Goal: Transaction & Acquisition: Obtain resource

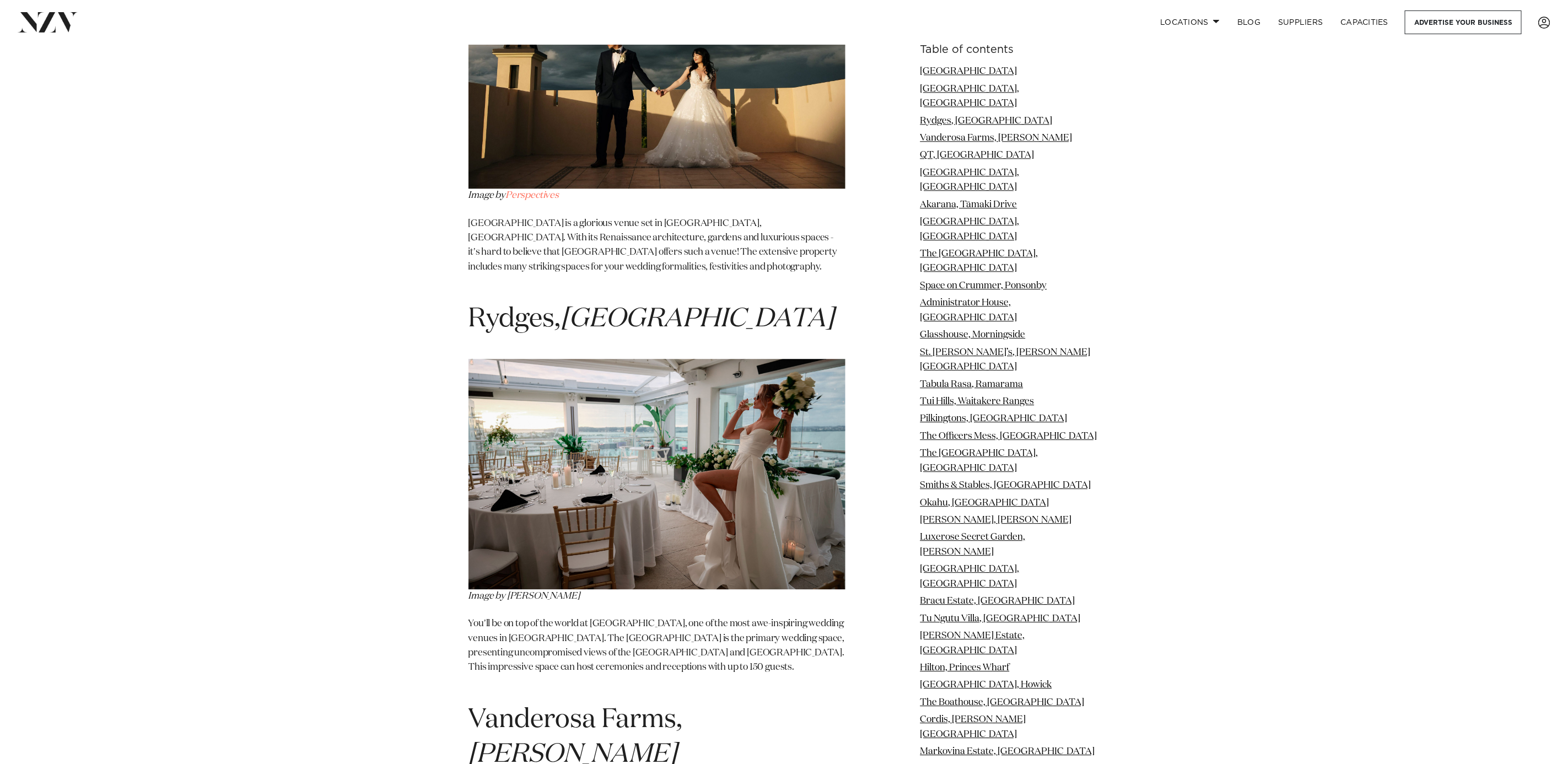
scroll to position [1984, 0]
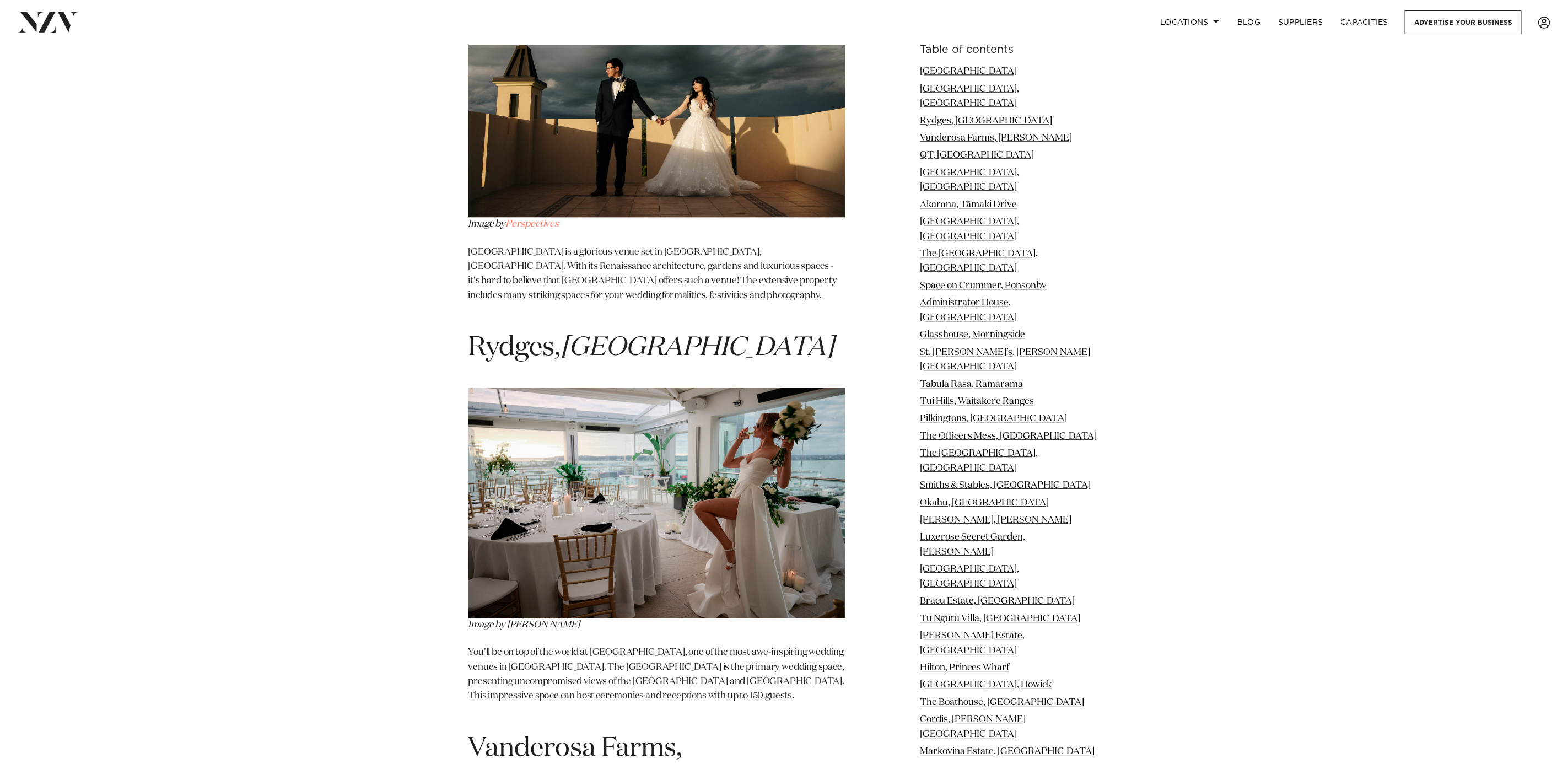
click at [564, 498] on img at bounding box center [657, 503] width 377 height 231
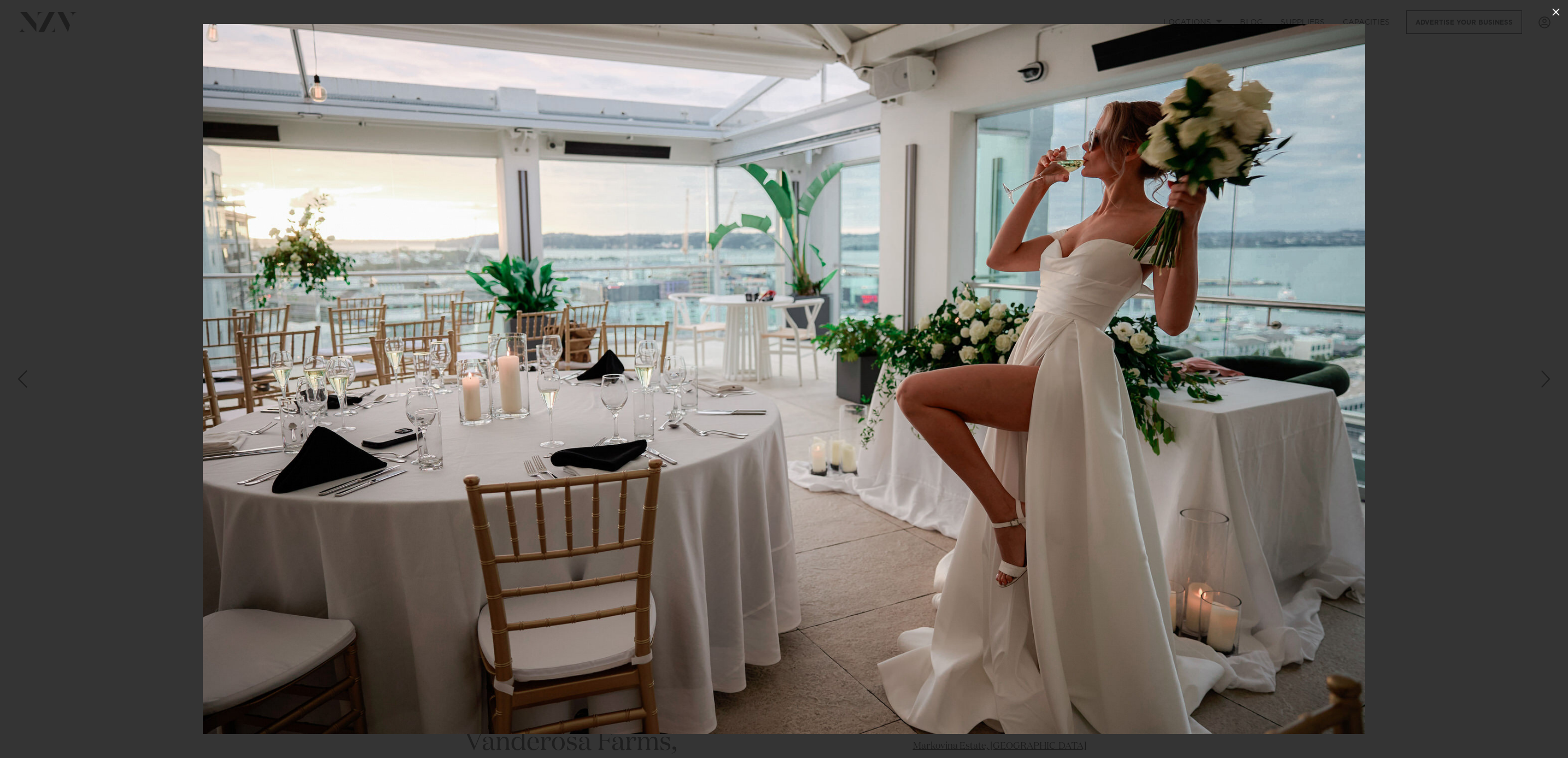
click at [1552, 7] on icon at bounding box center [1556, 12] width 13 height 13
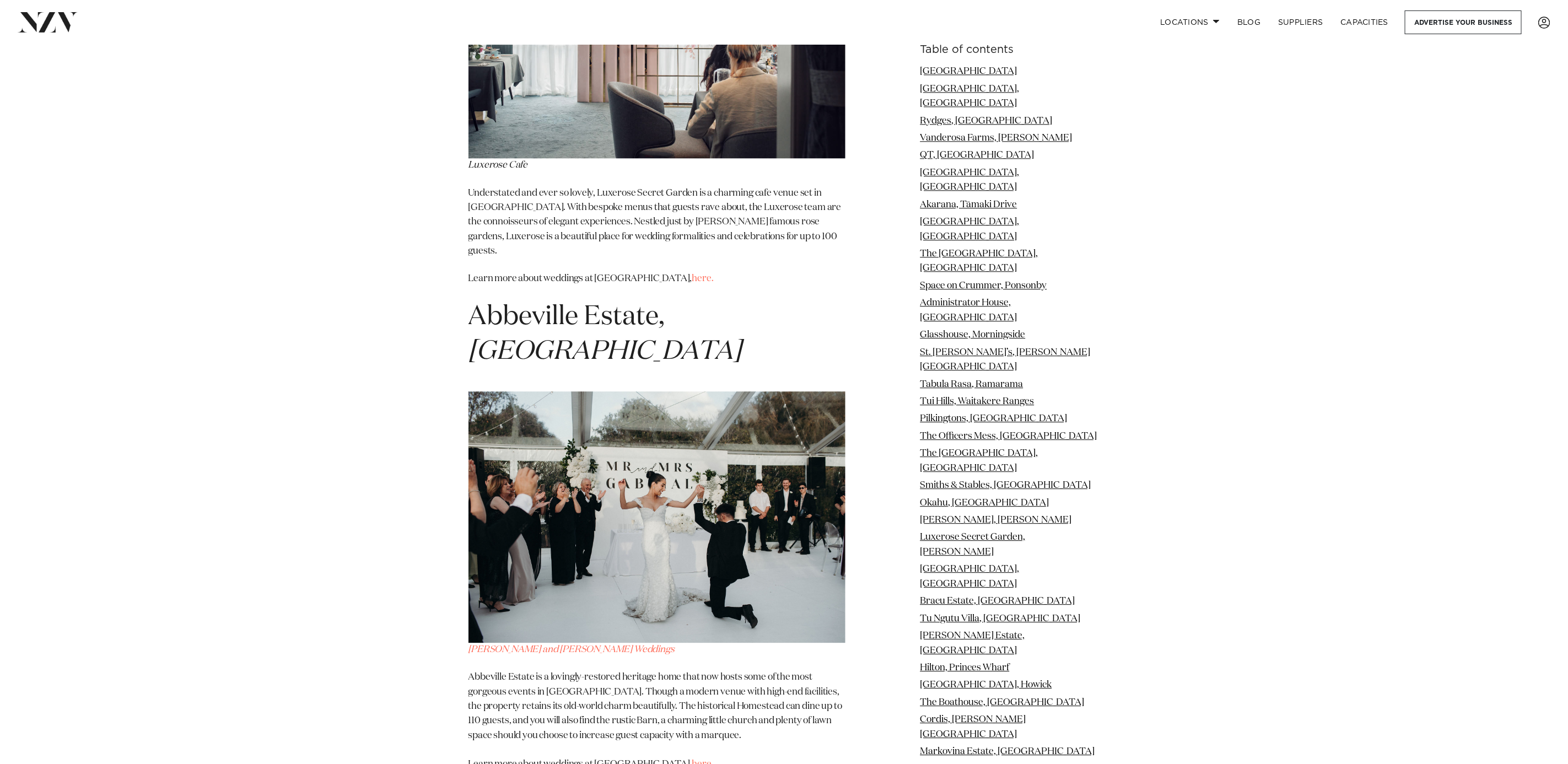
scroll to position [11740, 0]
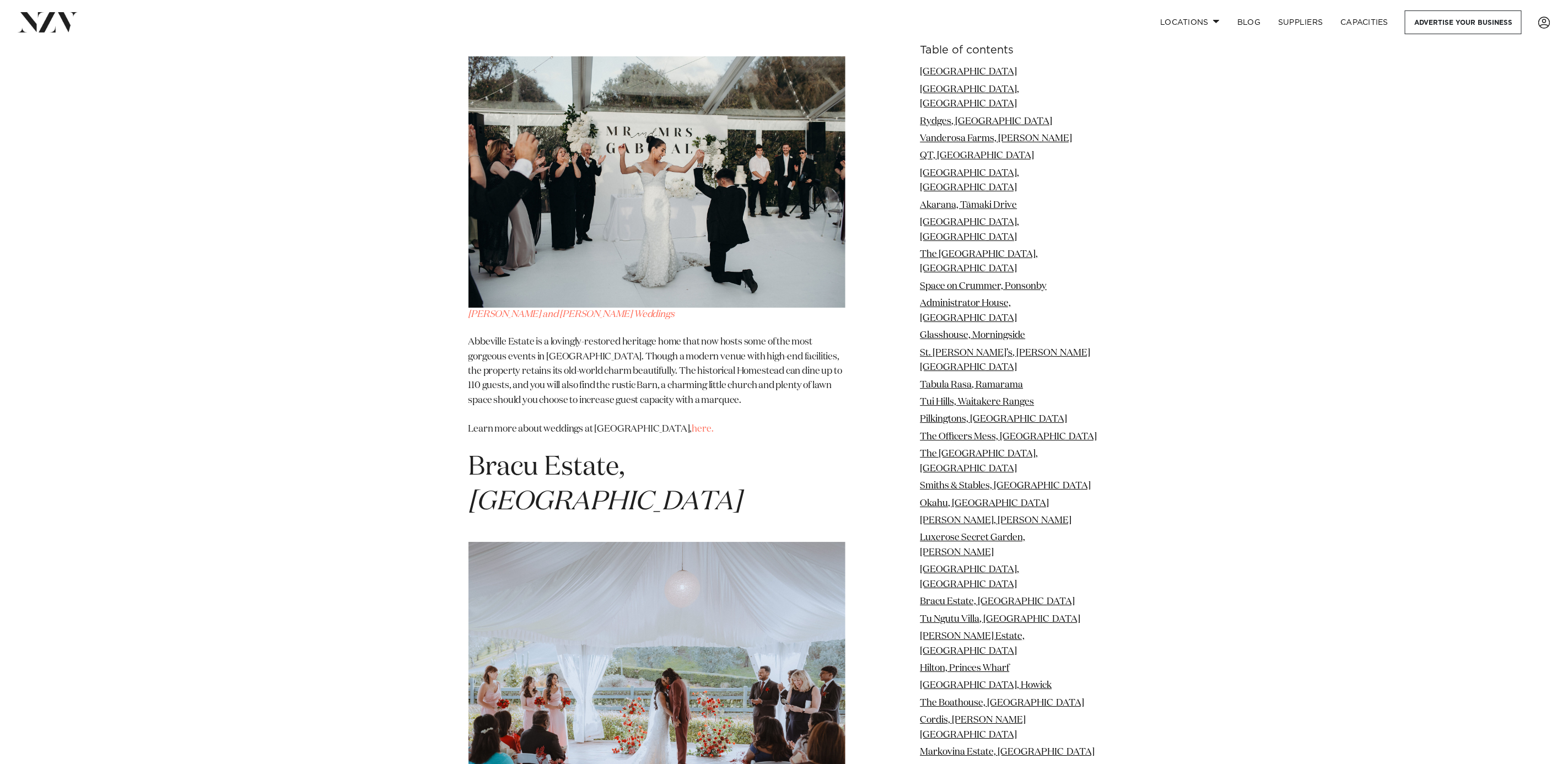
click at [601, 542] on img at bounding box center [657, 667] width 377 height 252
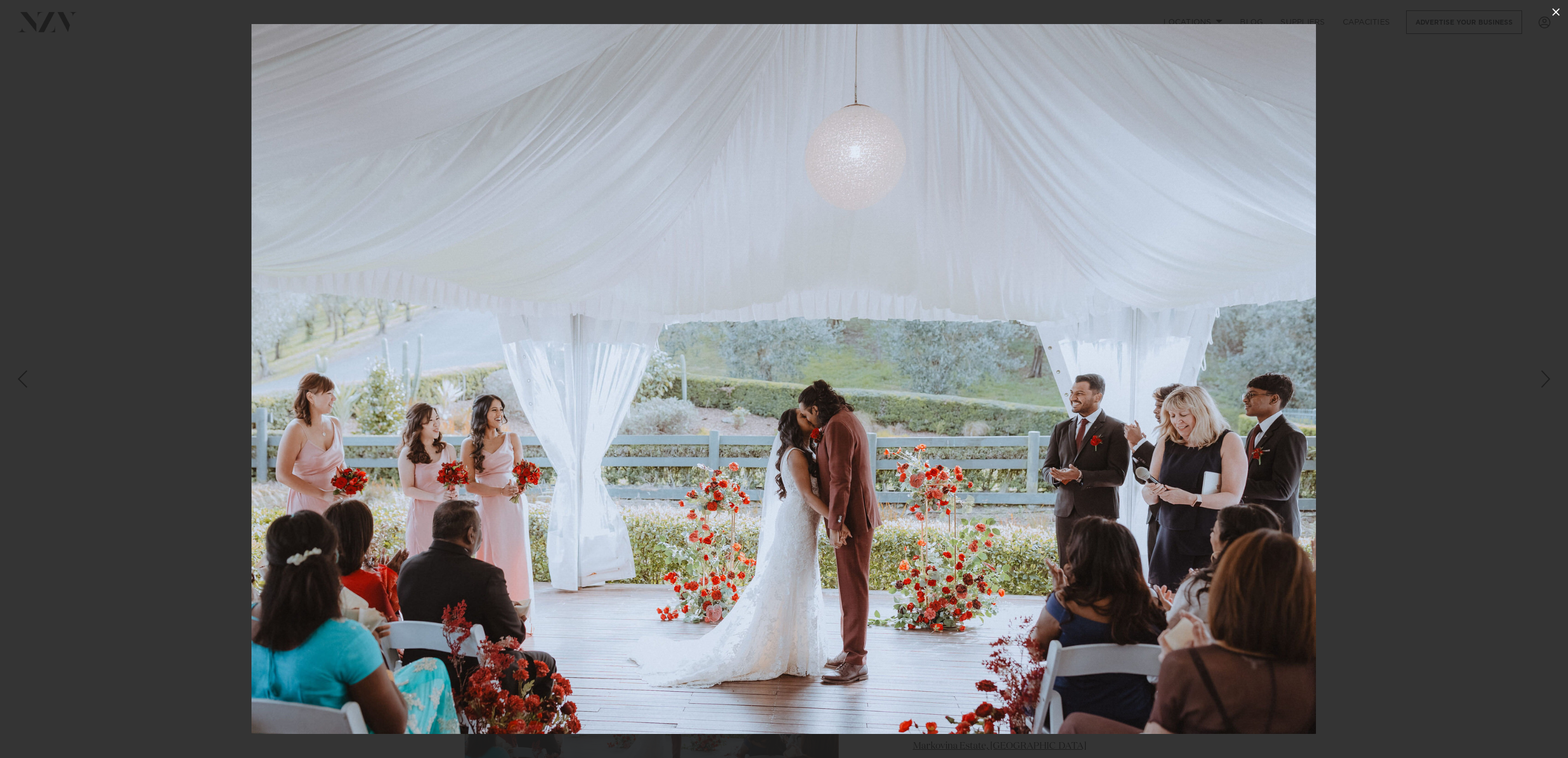
click at [1554, 8] on icon at bounding box center [1556, 12] width 13 height 13
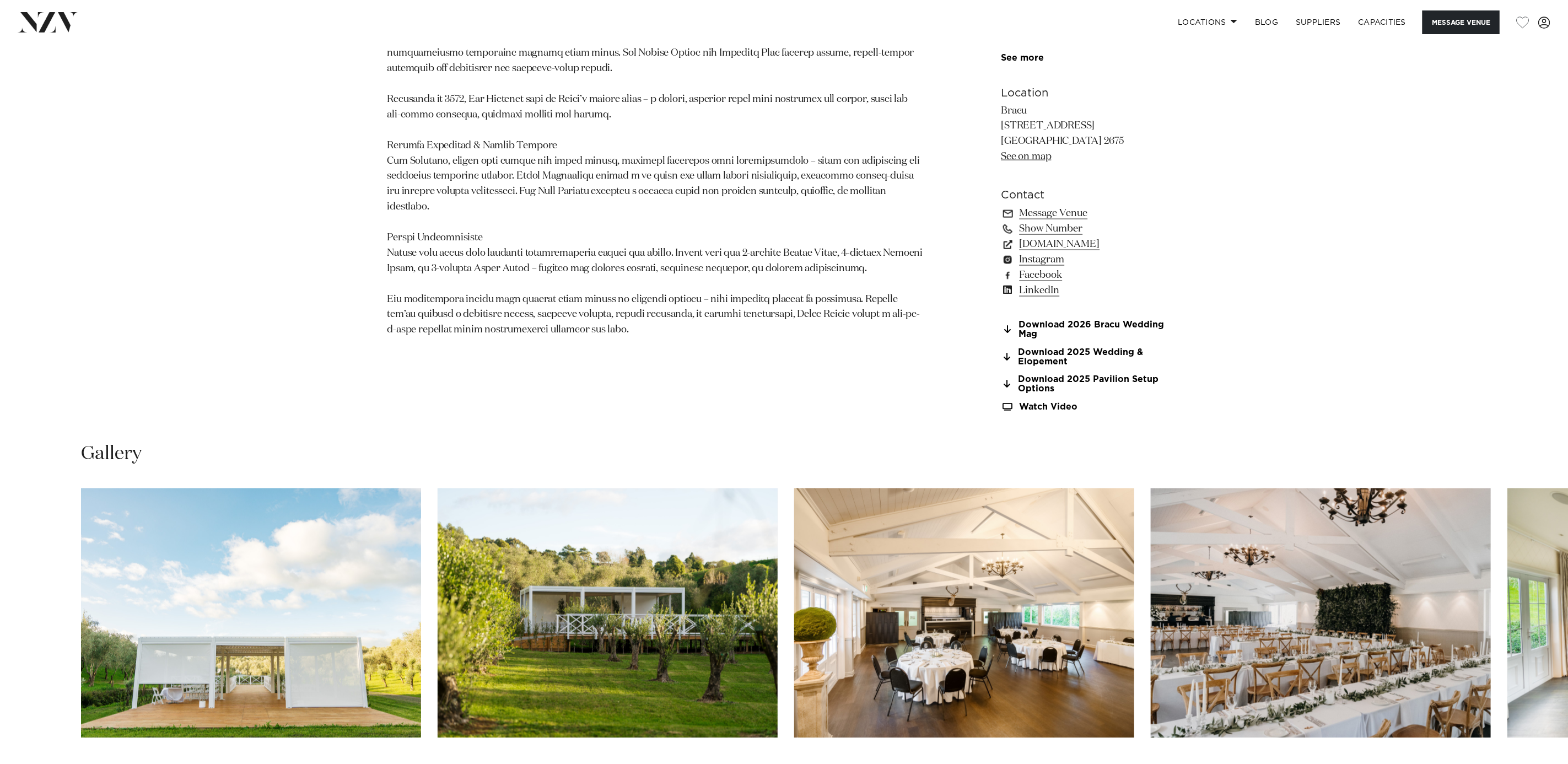
scroll to position [1240, 0]
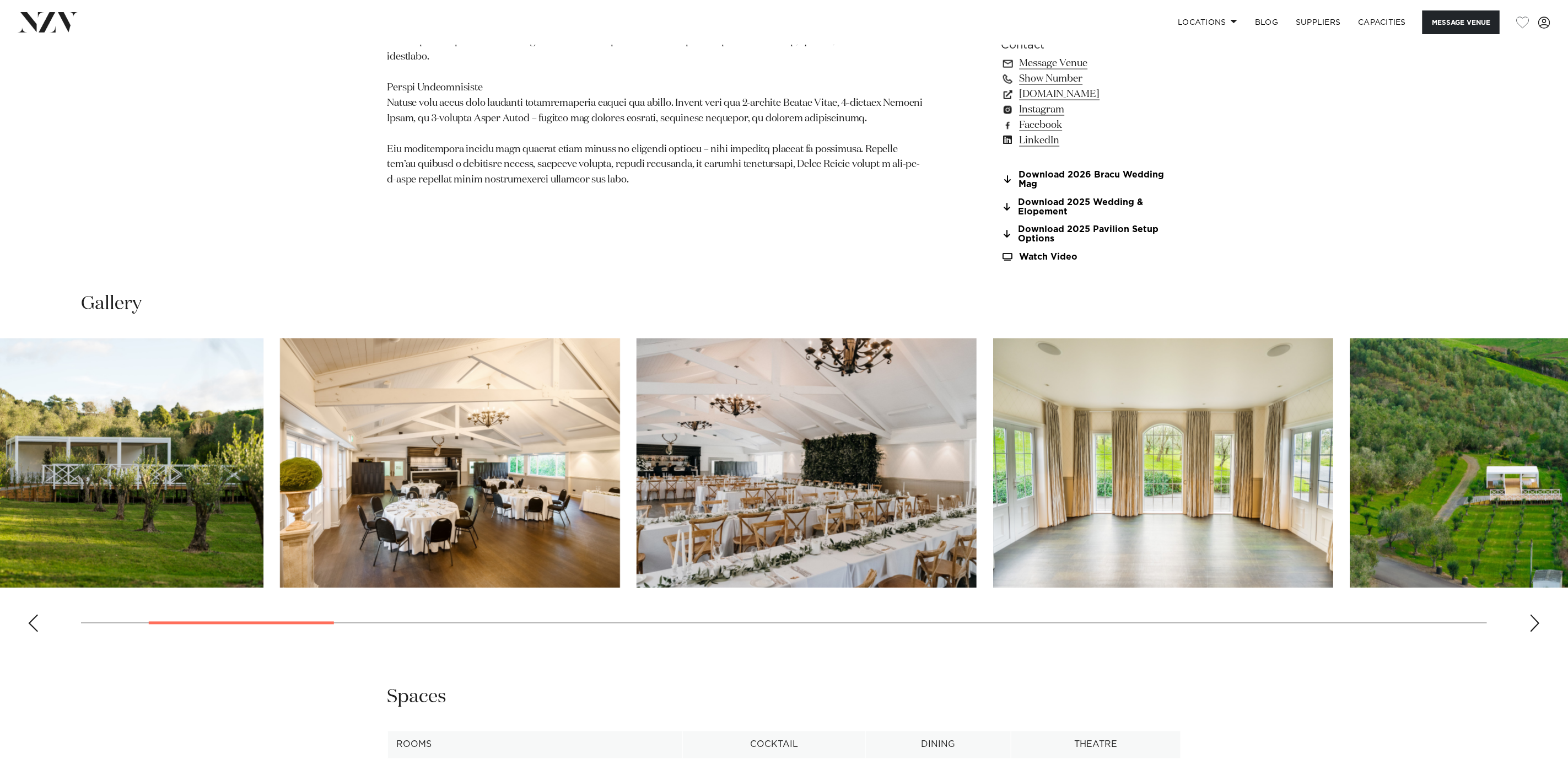
click at [636, 472] on img "4 / 30" at bounding box center [806, 463] width 340 height 250
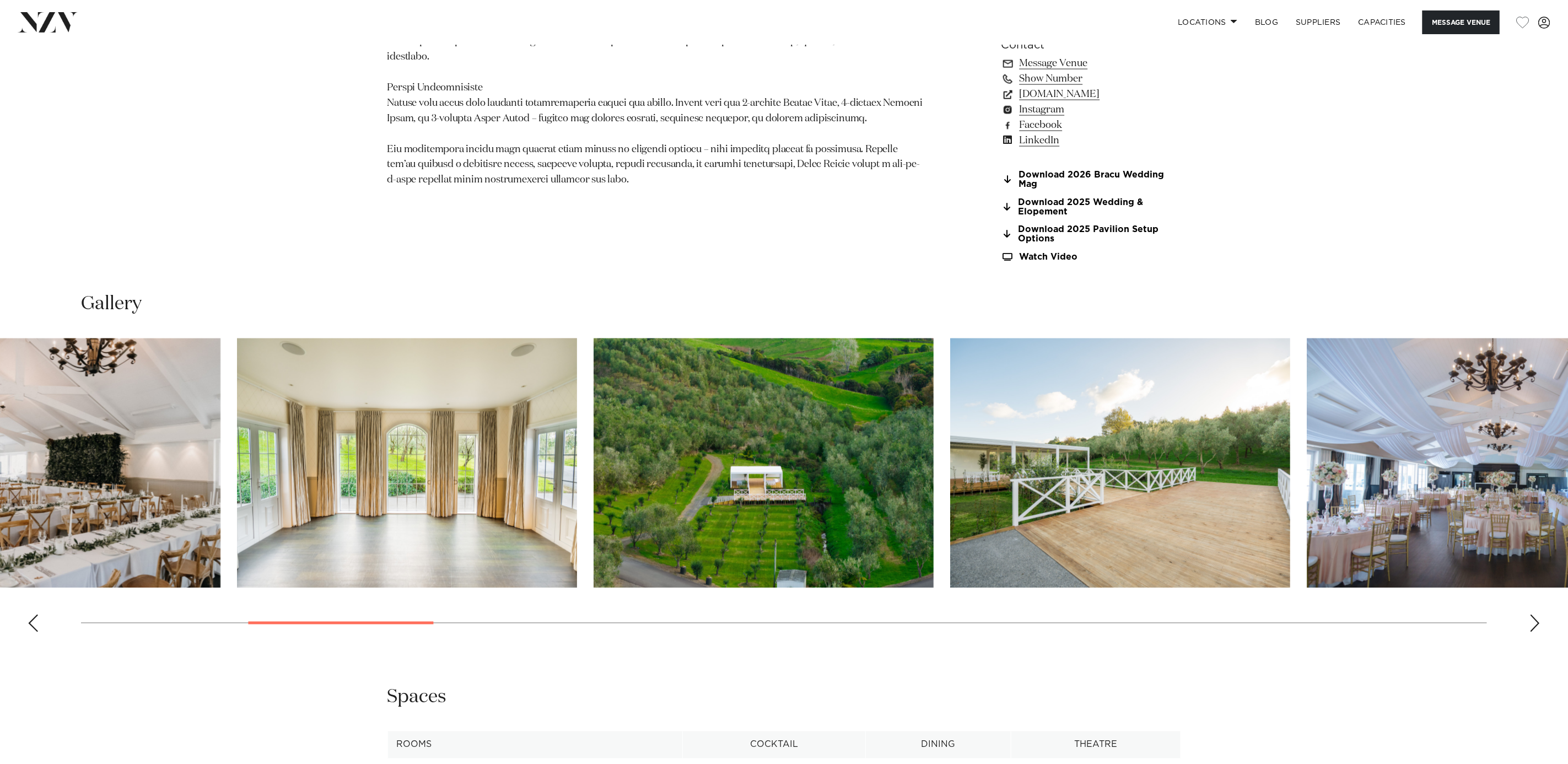
click at [703, 491] on img "6 / 30" at bounding box center [763, 463] width 340 height 250
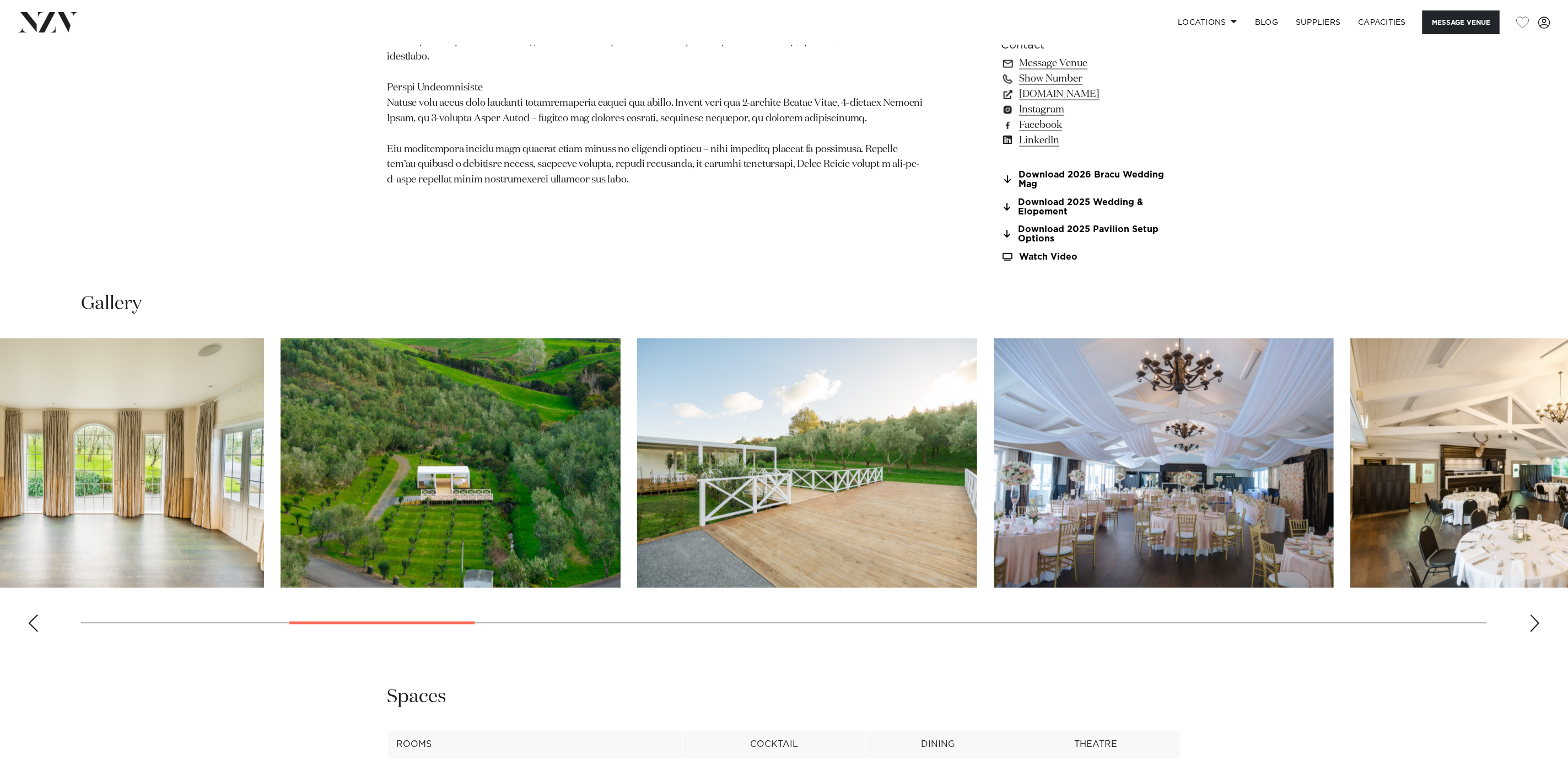
click at [994, 491] on img "8 / 30" at bounding box center [1164, 463] width 340 height 250
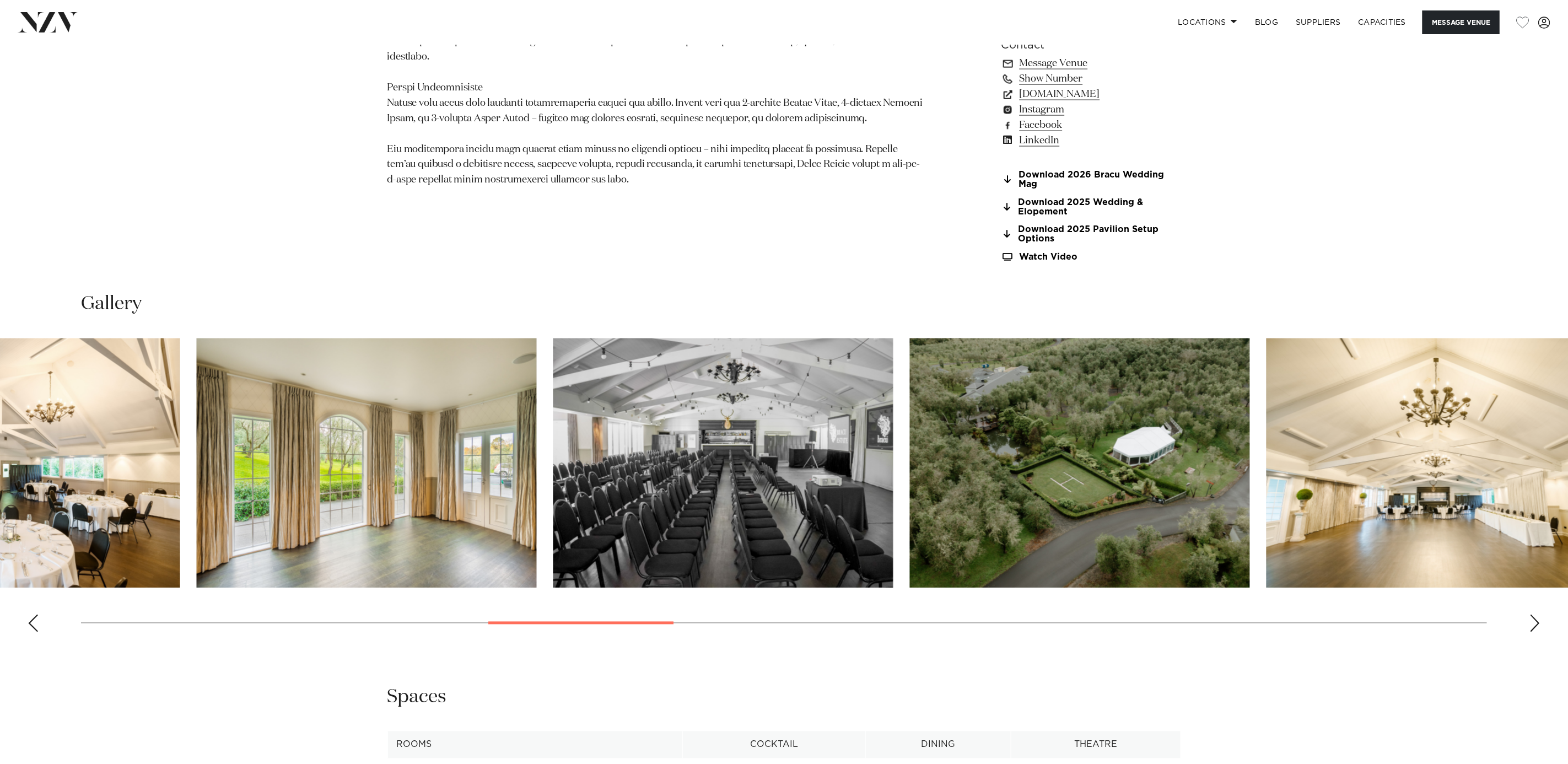
click at [604, 489] on img "11 / 30" at bounding box center [723, 463] width 340 height 250
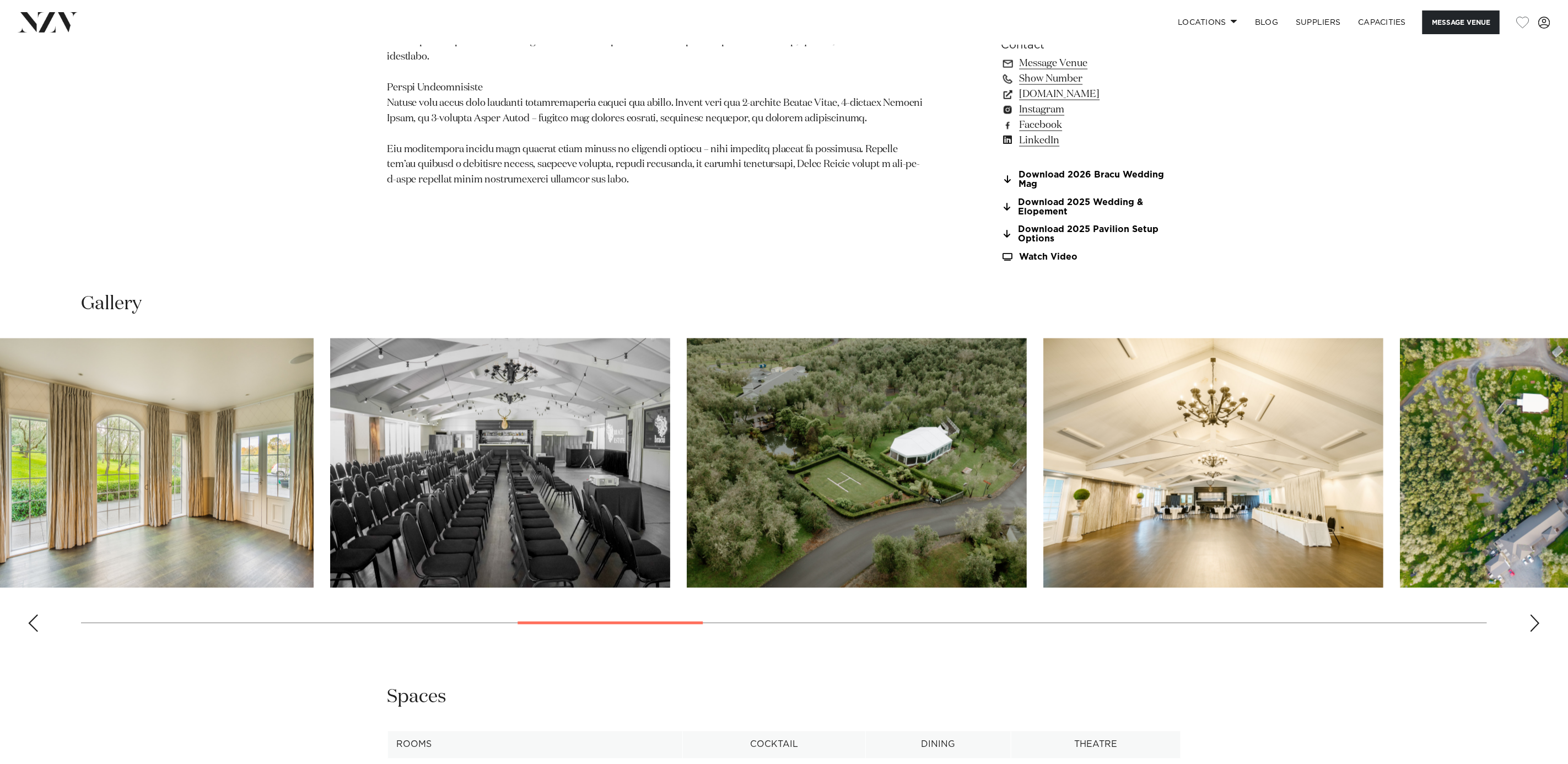
click at [1044, 506] on img "13 / 30" at bounding box center [1213, 463] width 340 height 250
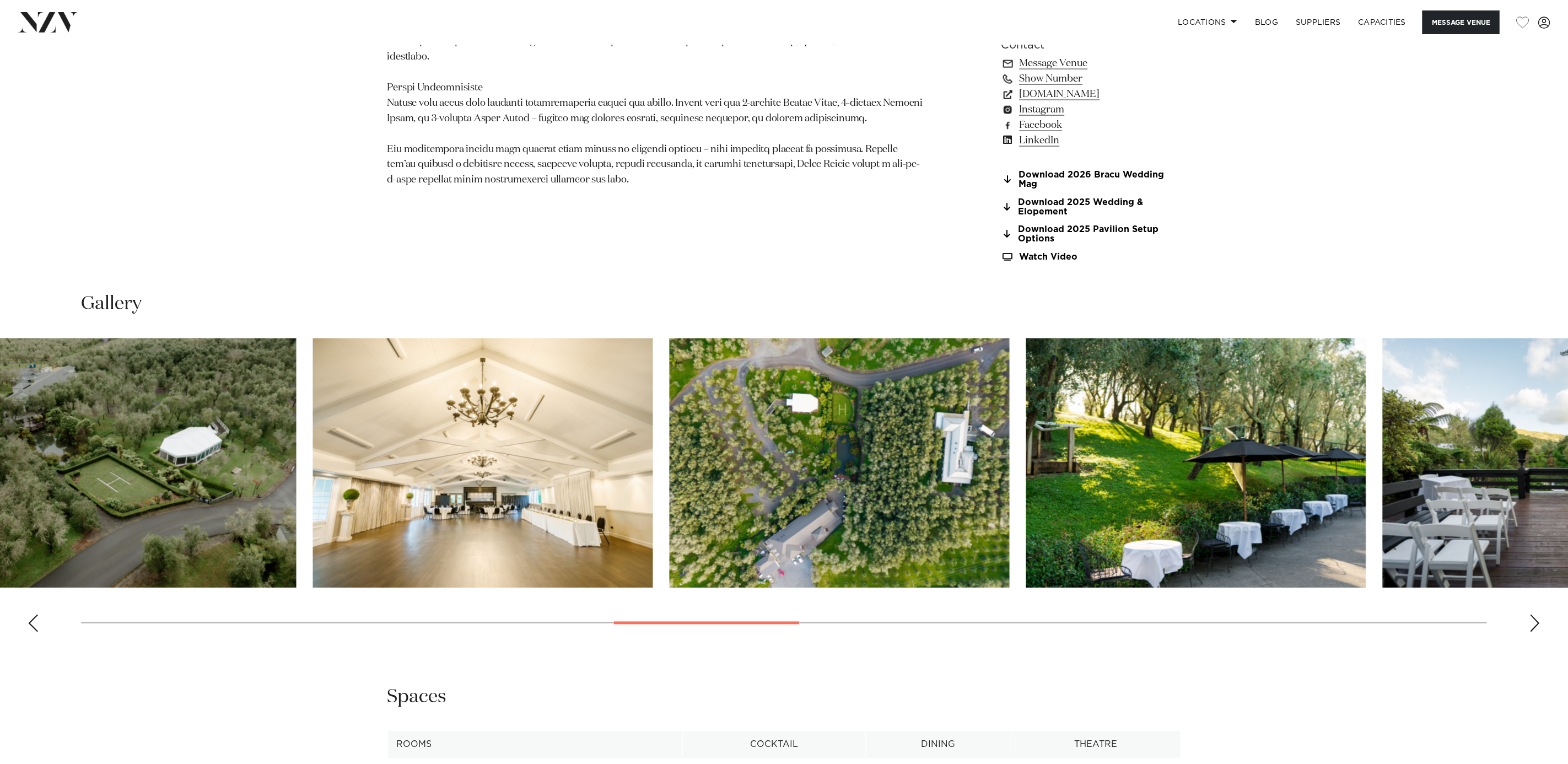
click at [1026, 516] on img "15 / 30" at bounding box center [1196, 463] width 340 height 250
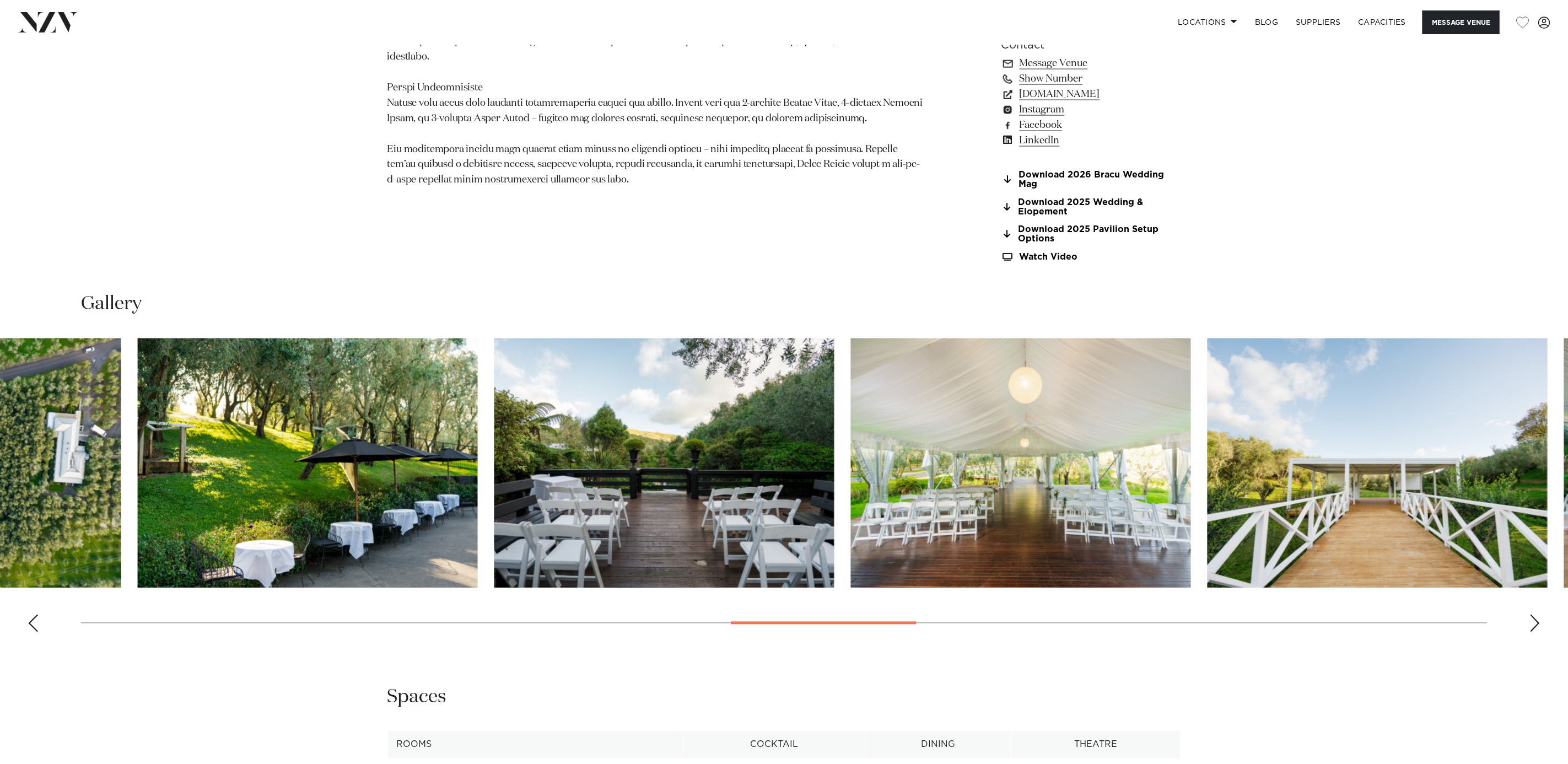
click at [851, 523] on img "17 / 30" at bounding box center [1021, 463] width 340 height 250
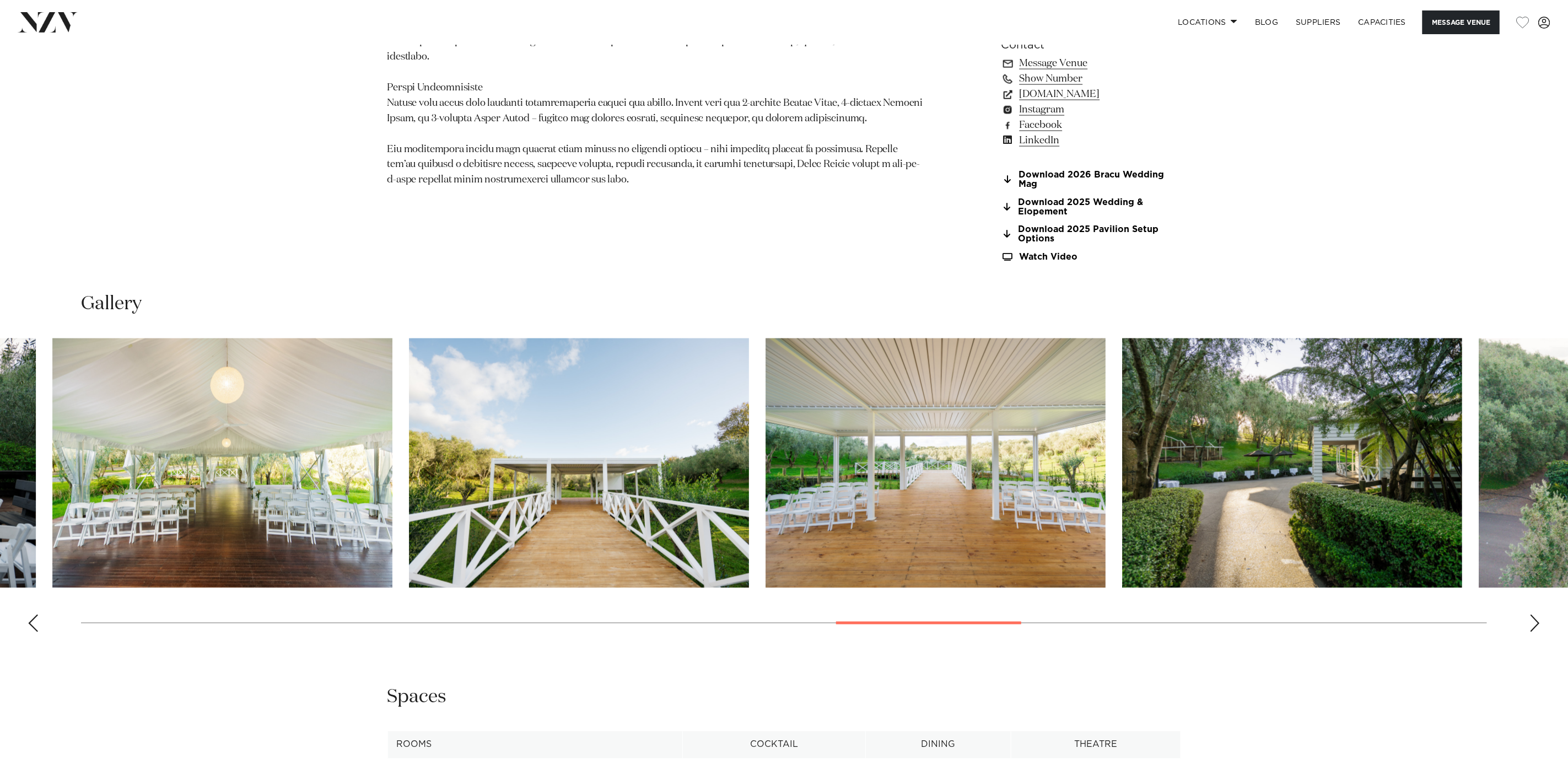
click at [765, 501] on img "19 / 30" at bounding box center [935, 463] width 340 height 250
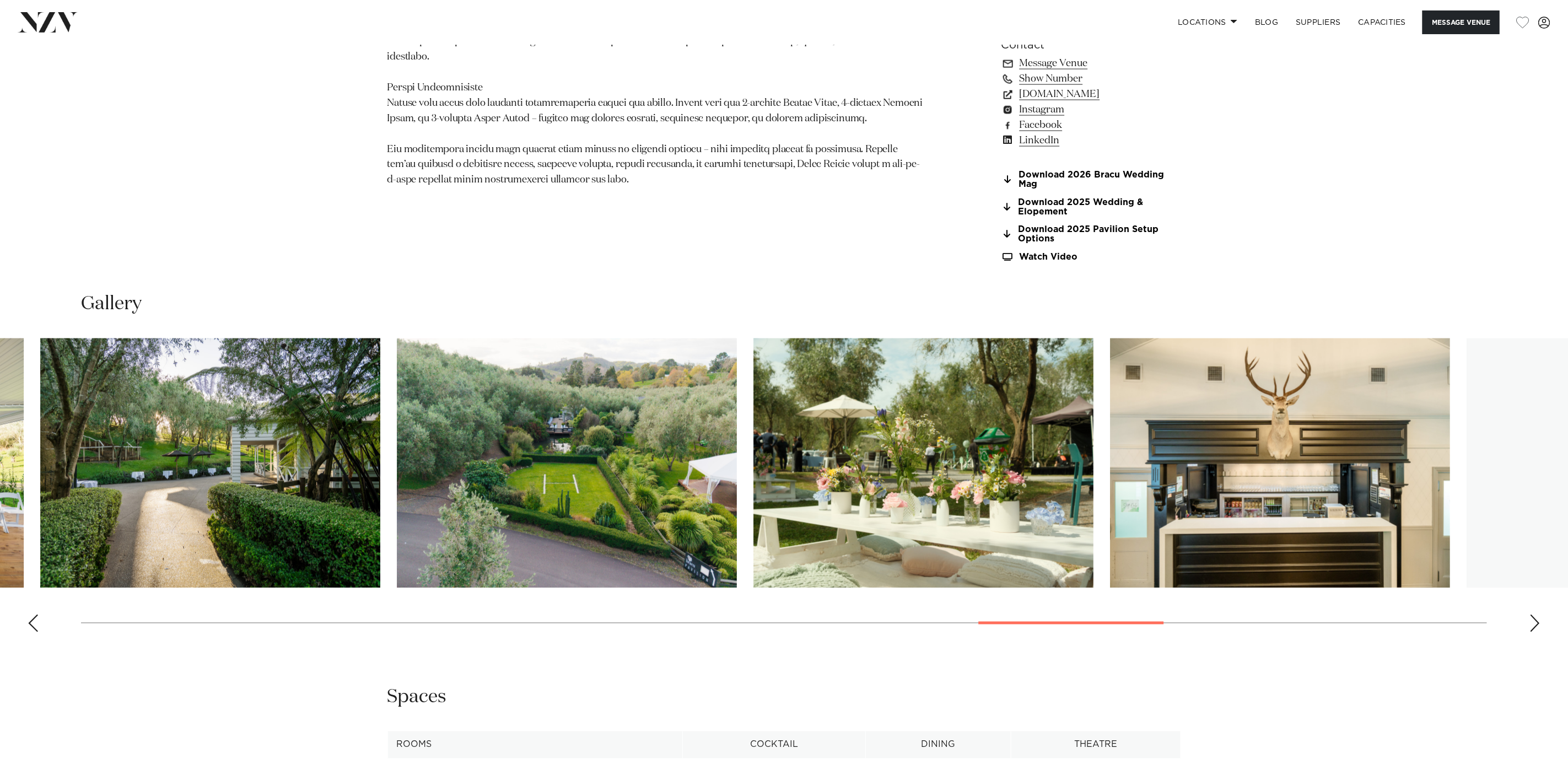
click at [0, 0] on slot at bounding box center [0, 0] width 0 height 0
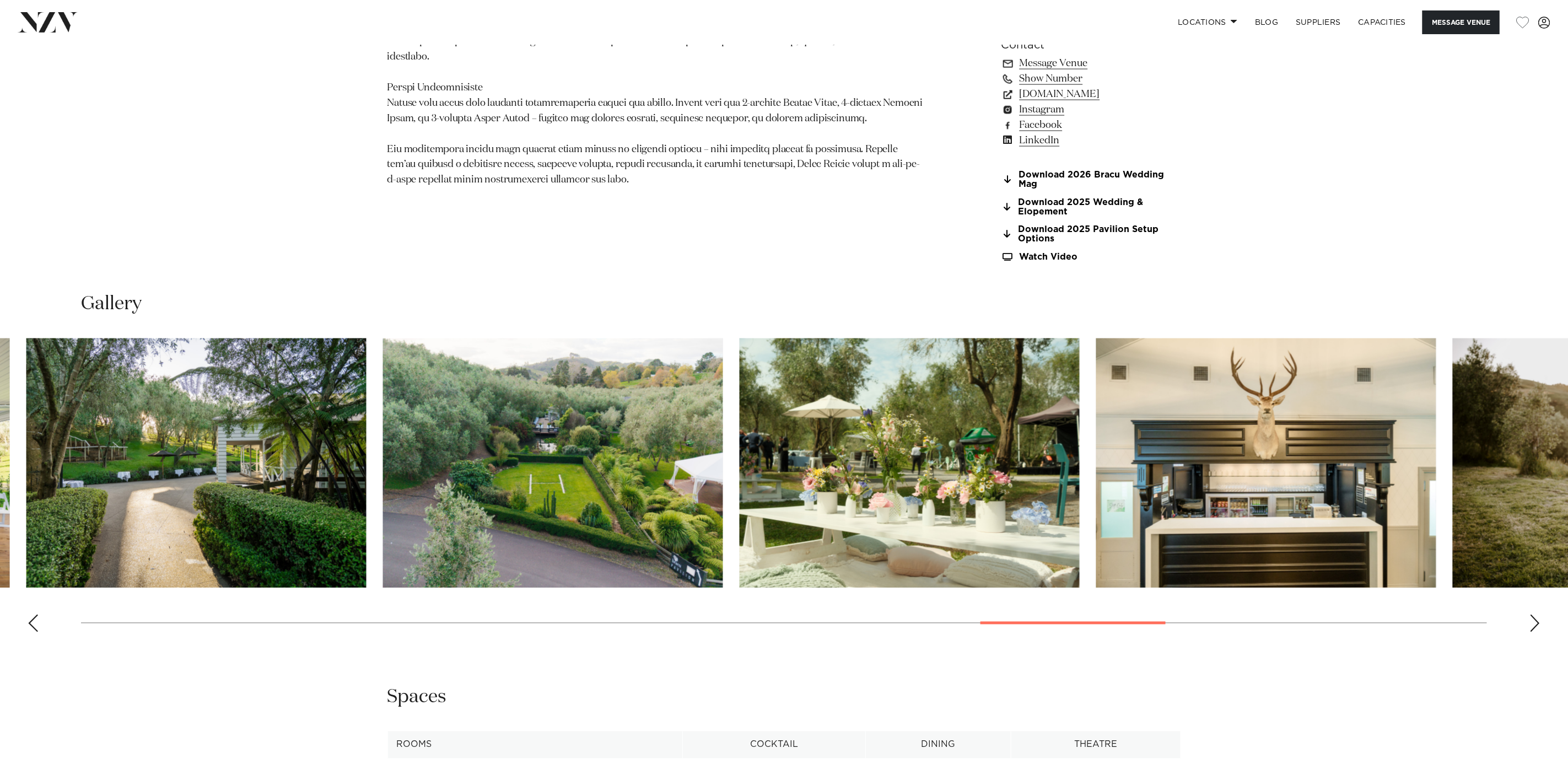
click at [448, 482] on img "21 / 30" at bounding box center [553, 463] width 340 height 250
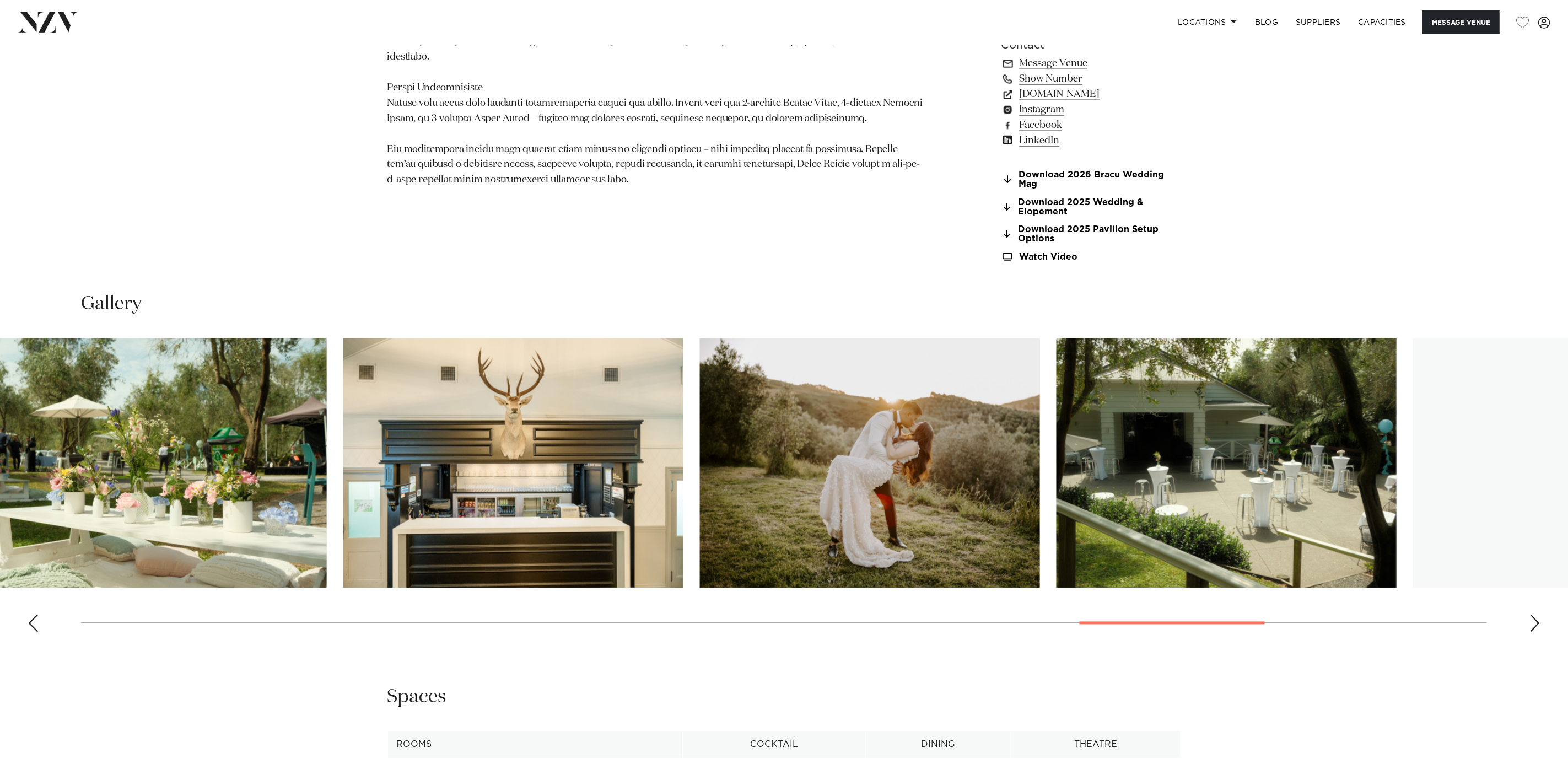
click at [493, 493] on img "23 / 30" at bounding box center [513, 463] width 340 height 250
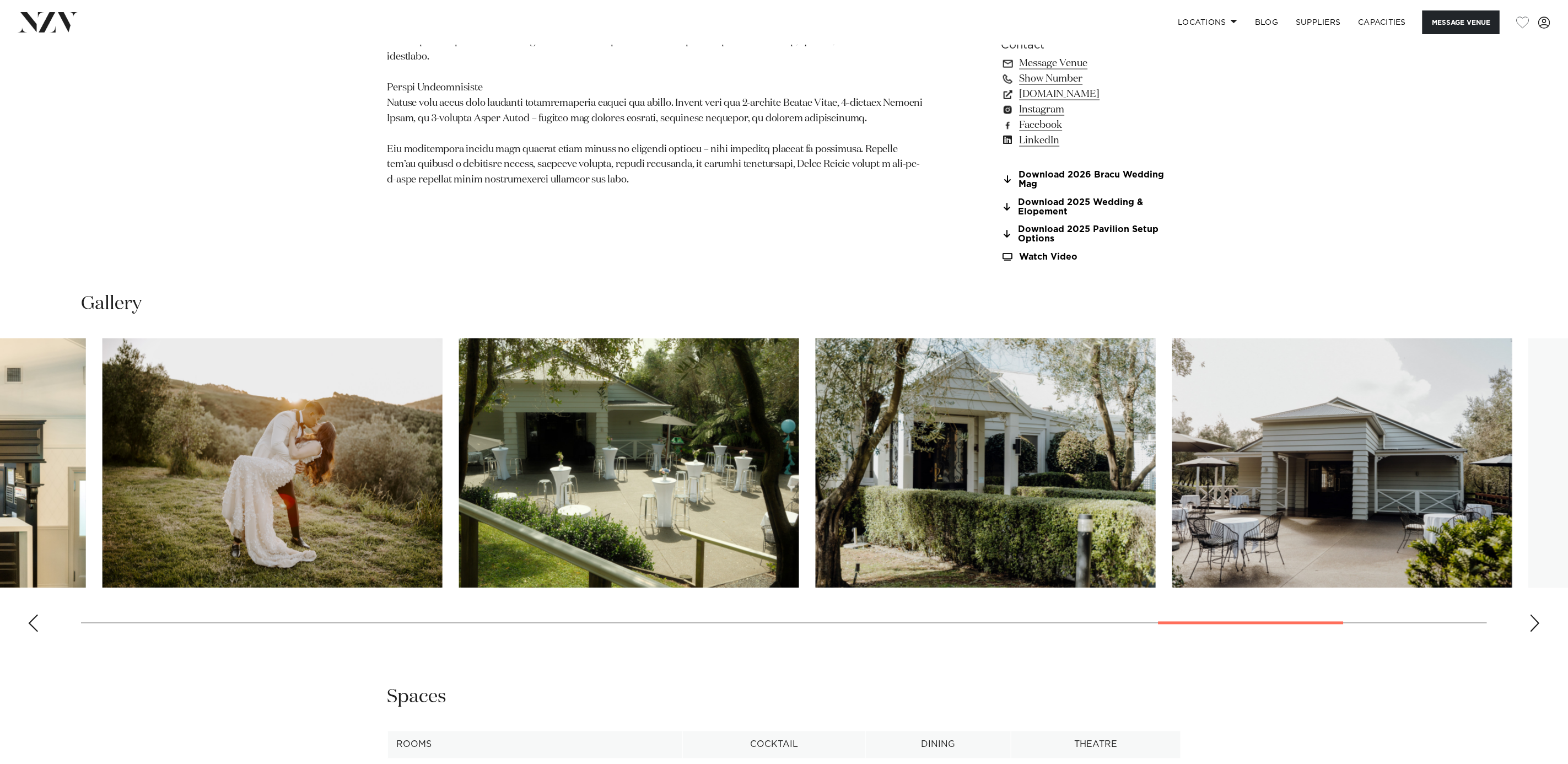
click at [816, 499] on img "26 / 30" at bounding box center [986, 463] width 340 height 250
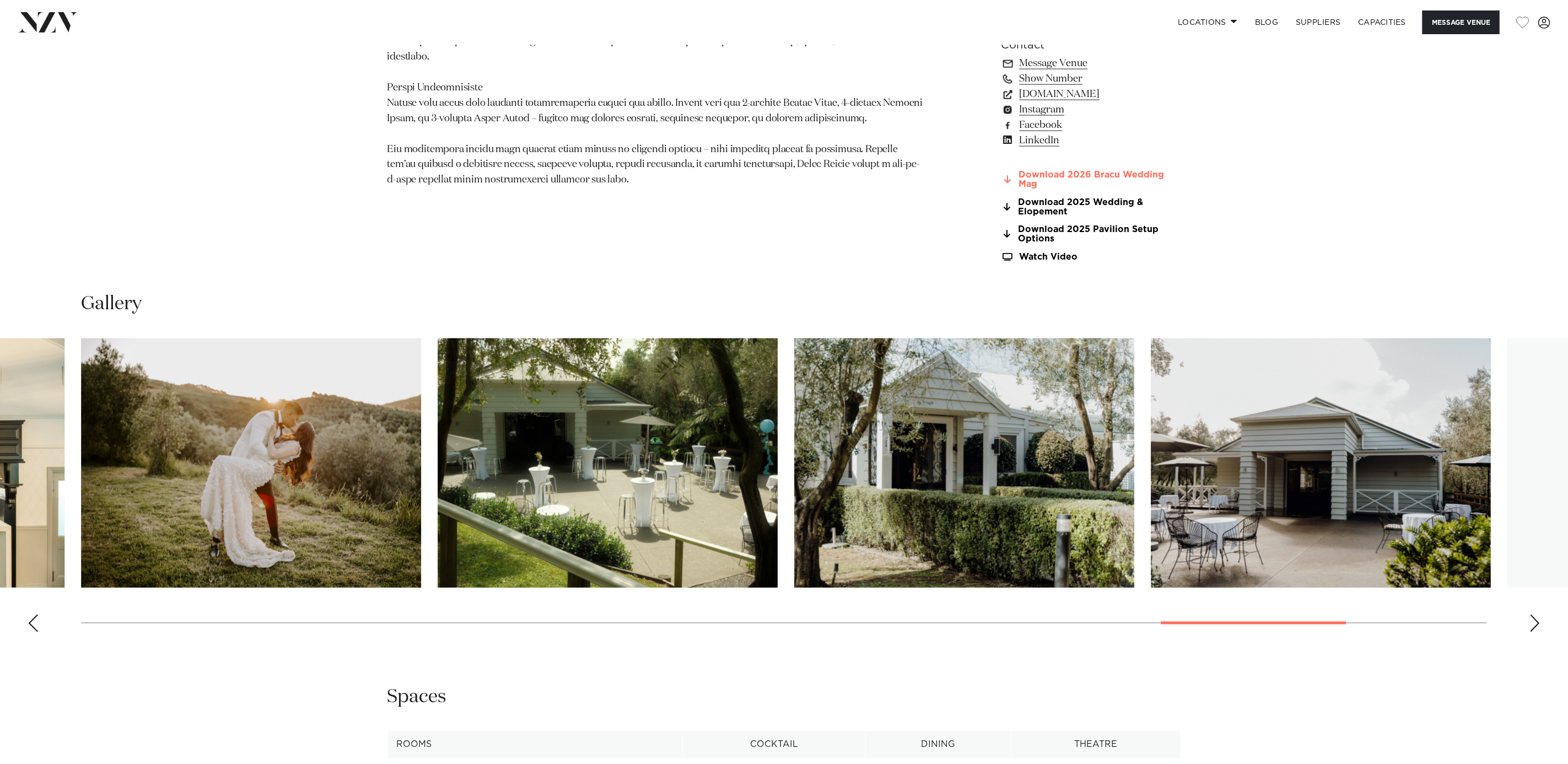
click at [1086, 177] on link "Download 2026 Bracu Wedding Mag" at bounding box center [1091, 179] width 179 height 19
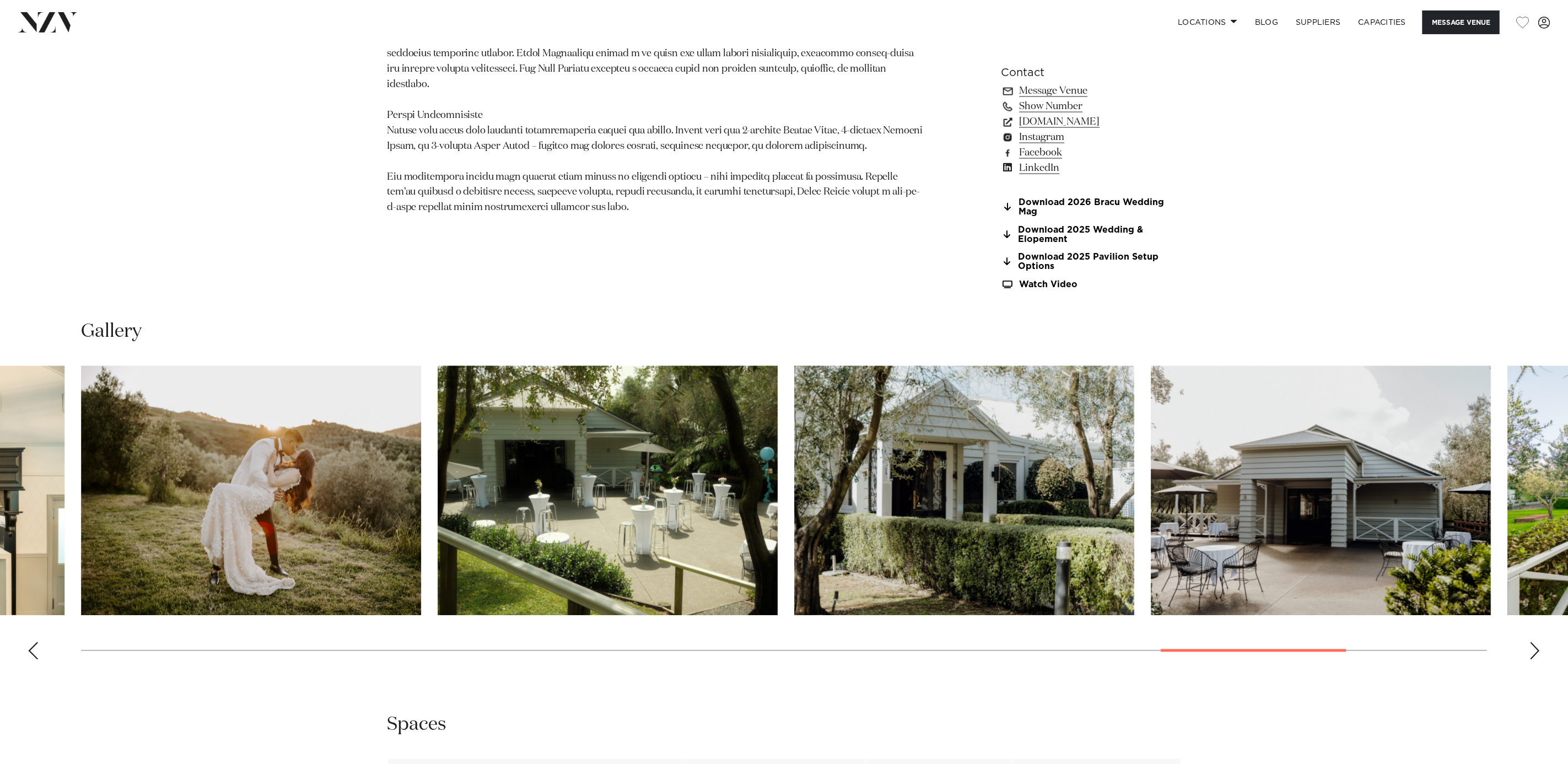
scroll to position [1323, 0]
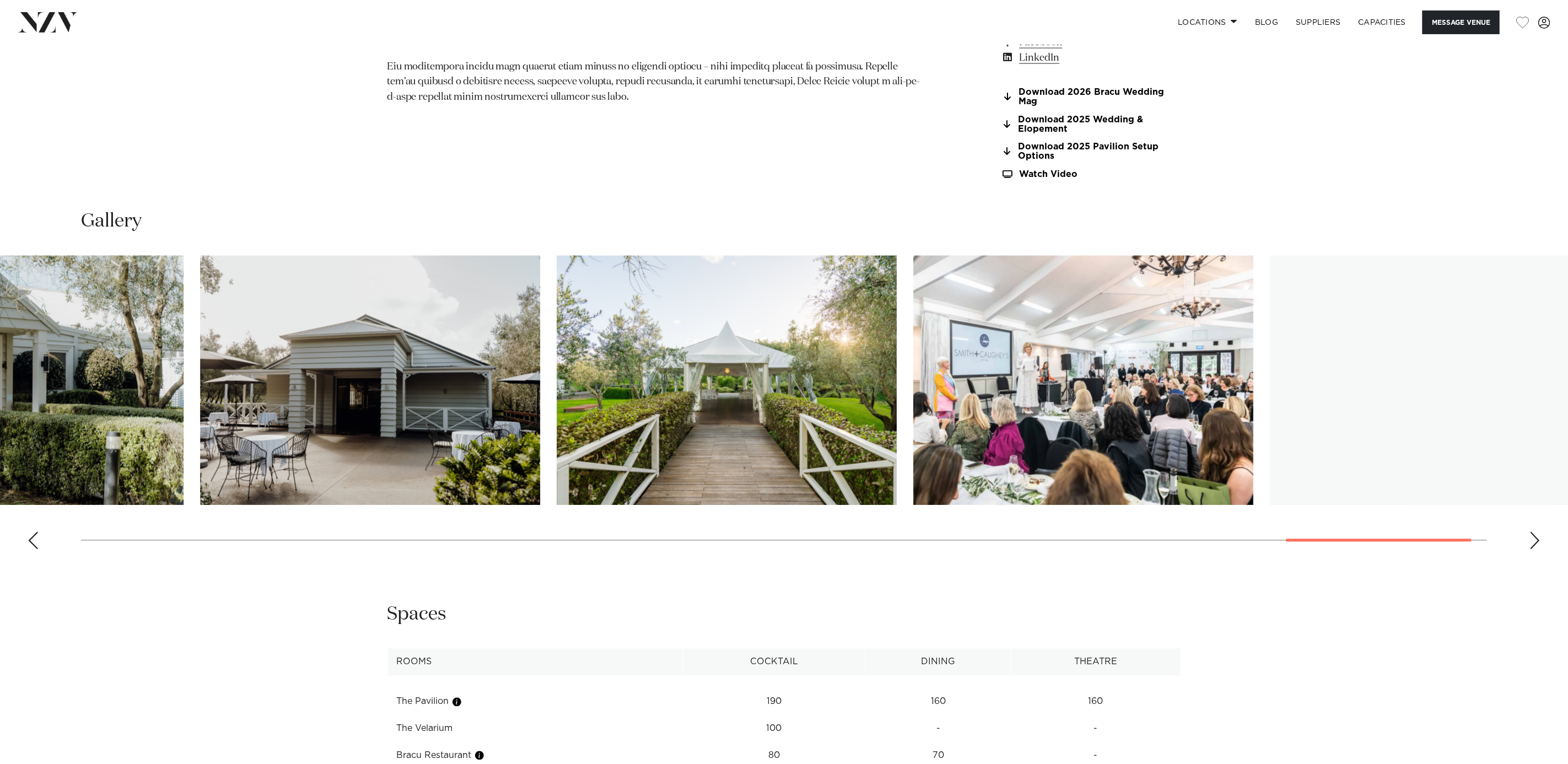
click at [387, 412] on img "27 / 30" at bounding box center [369, 381] width 340 height 250
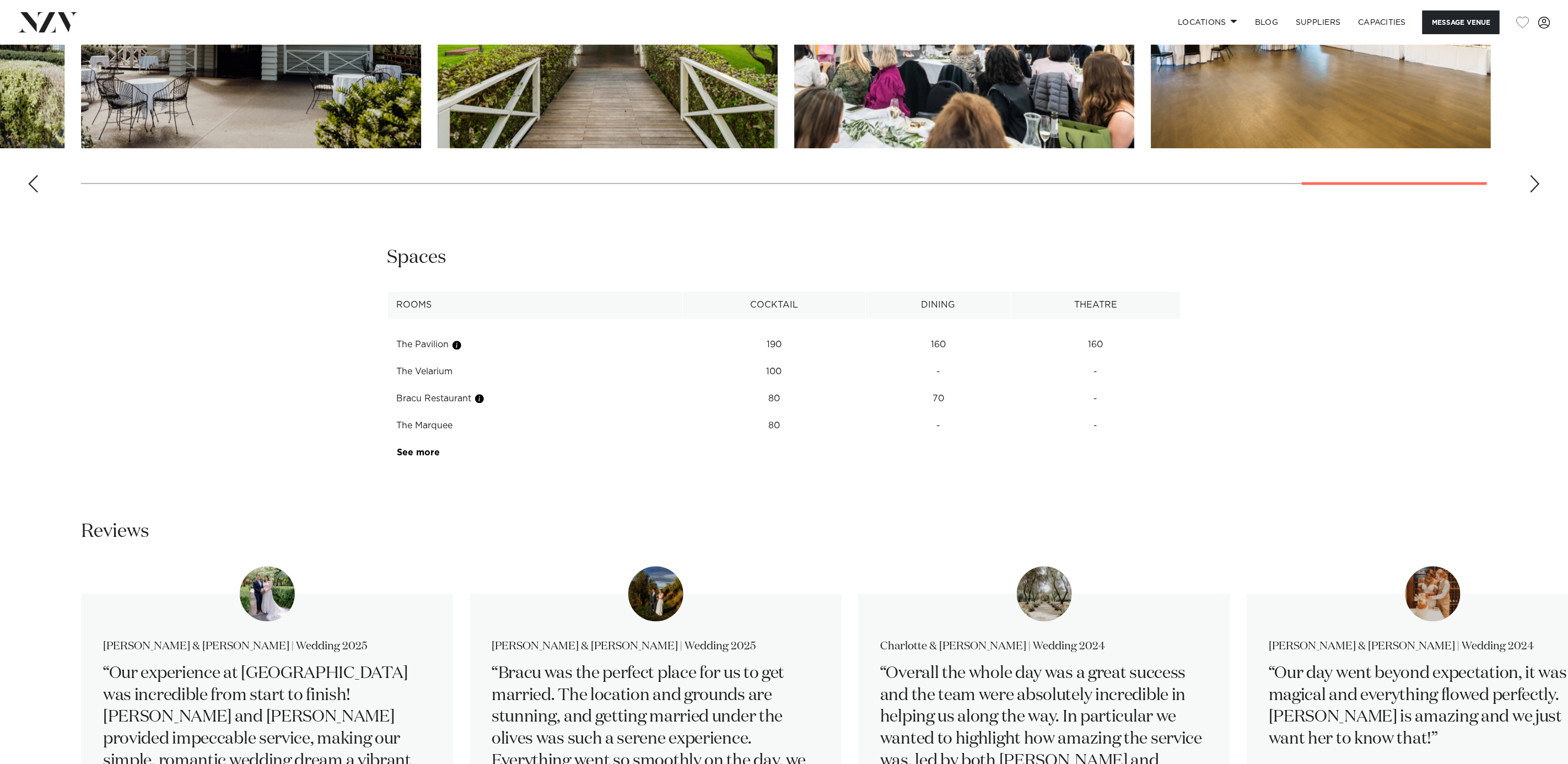
scroll to position [1653, 0]
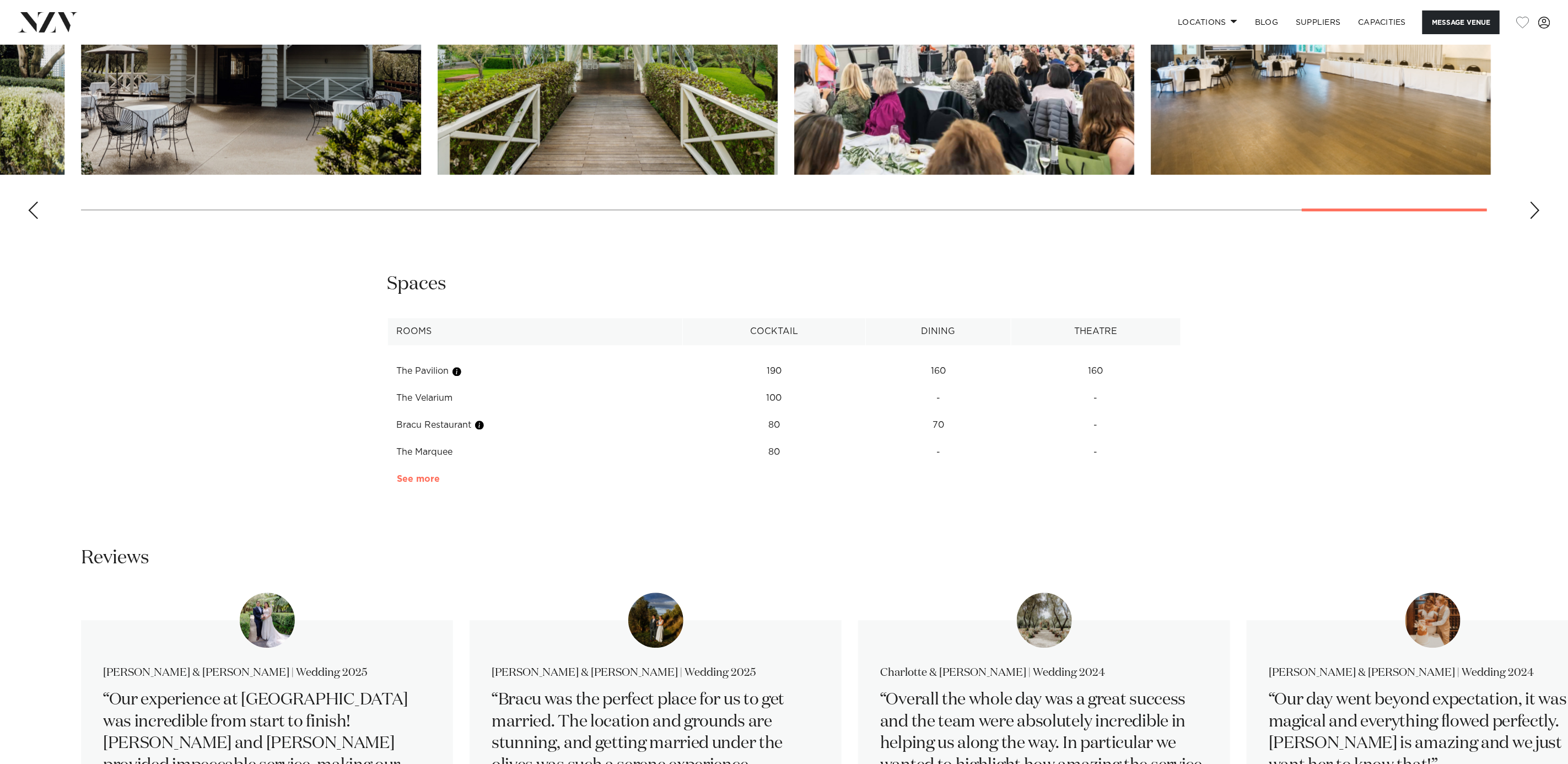
click at [423, 476] on link "See more" at bounding box center [439, 479] width 86 height 9
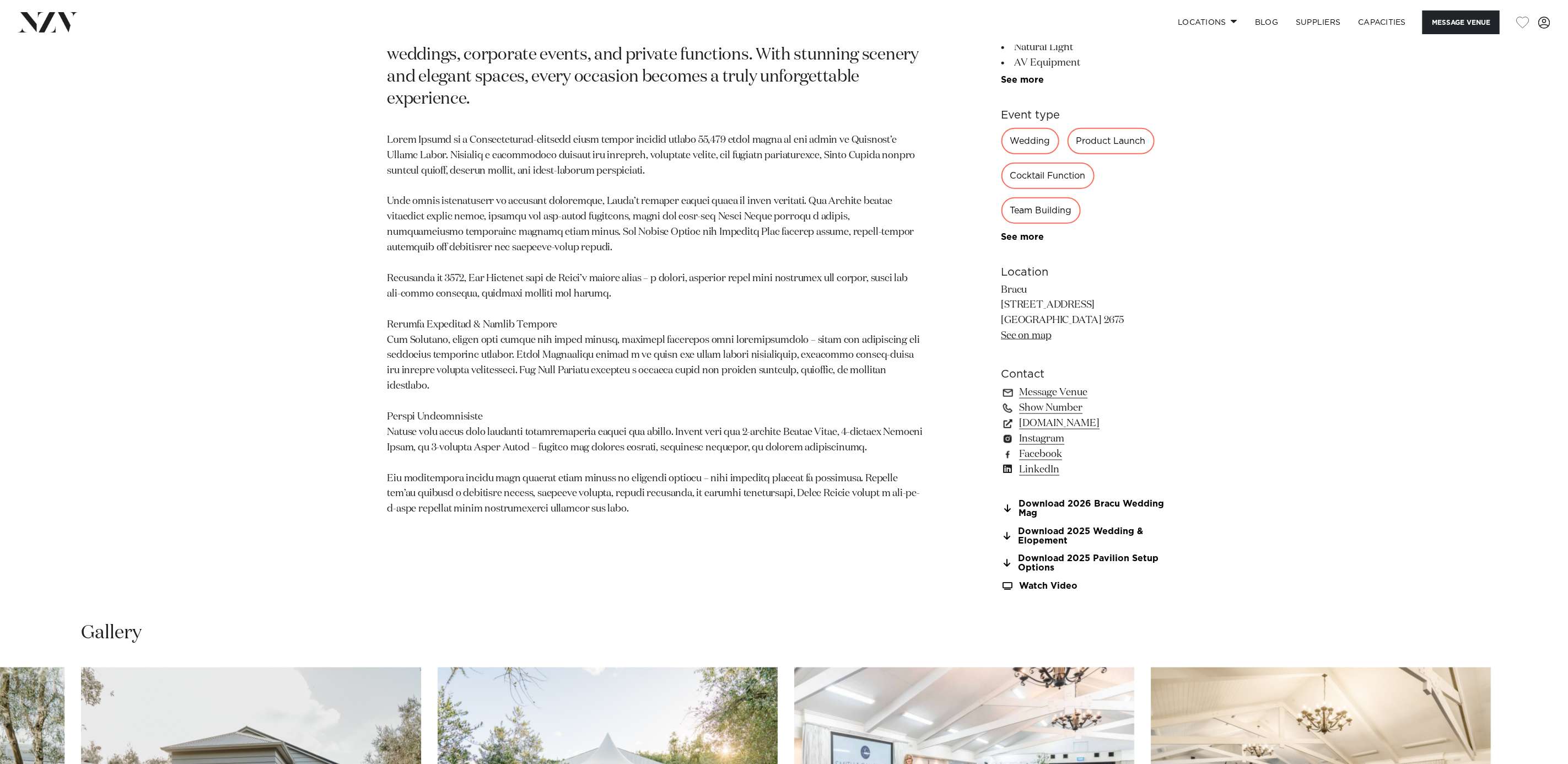
scroll to position [910, 0]
click at [1054, 585] on link "Watch Video" at bounding box center [1091, 587] width 179 height 9
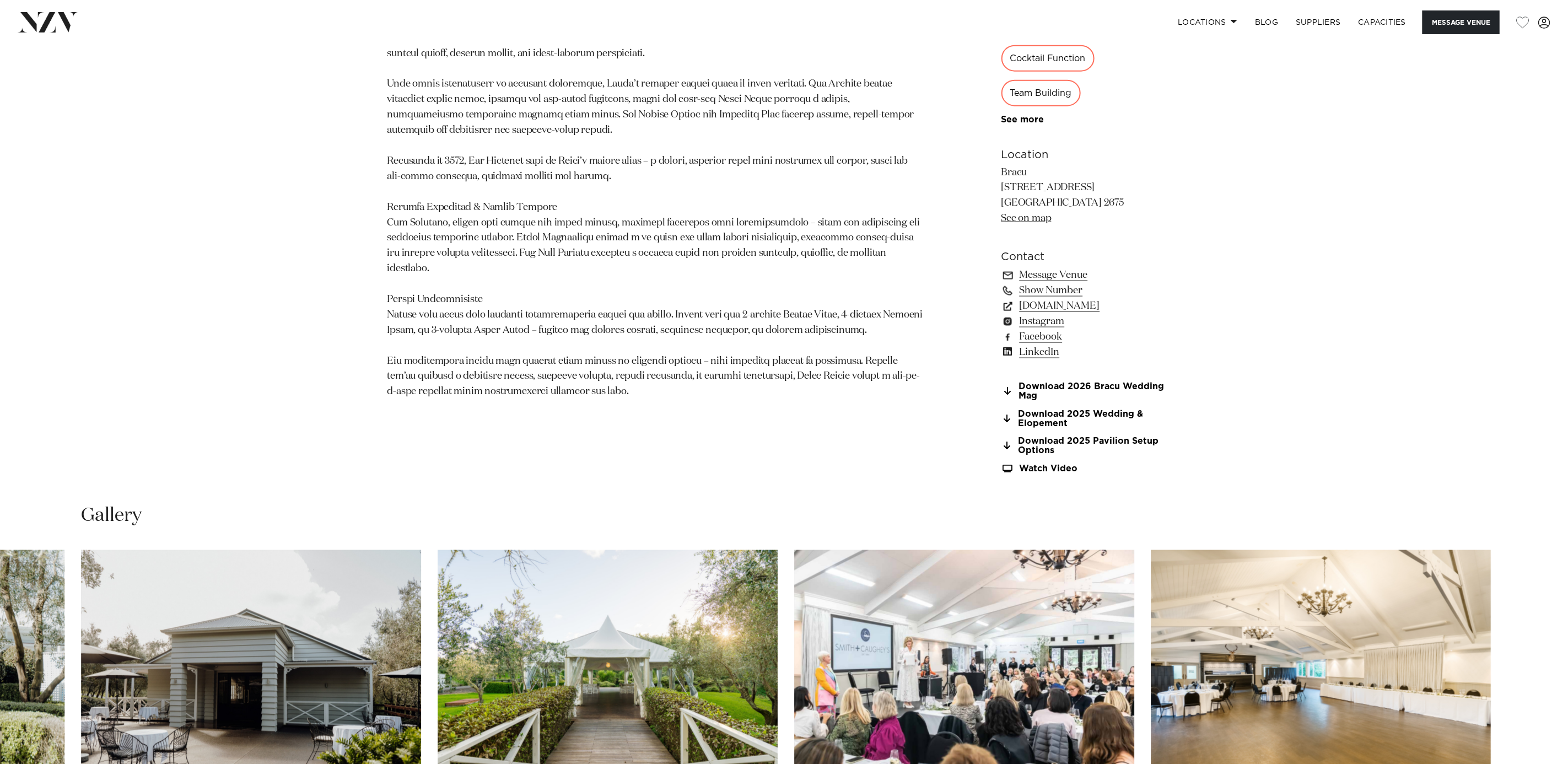
scroll to position [1323, 0]
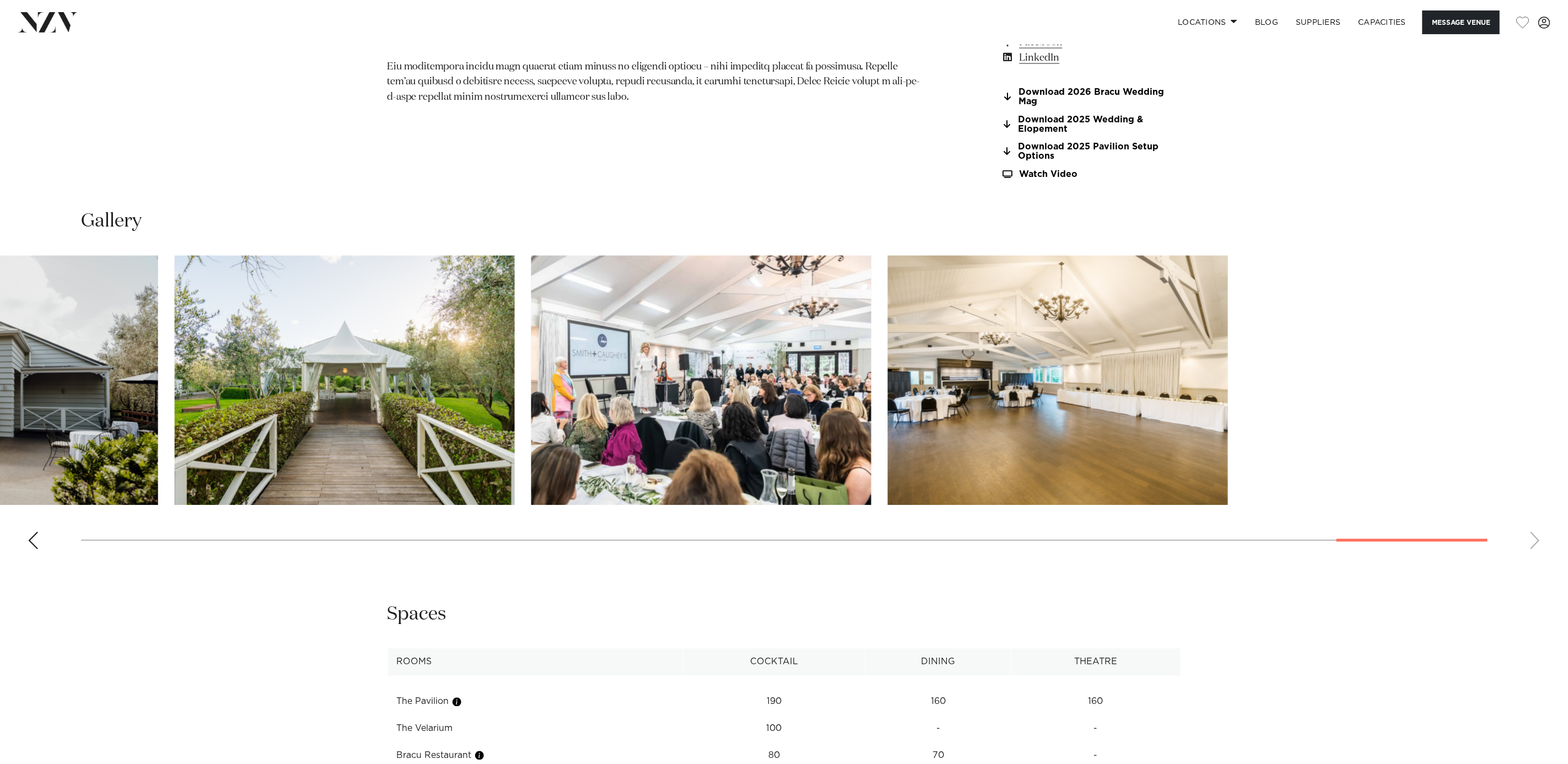
click at [0, 0] on slot at bounding box center [0, 0] width 0 height 0
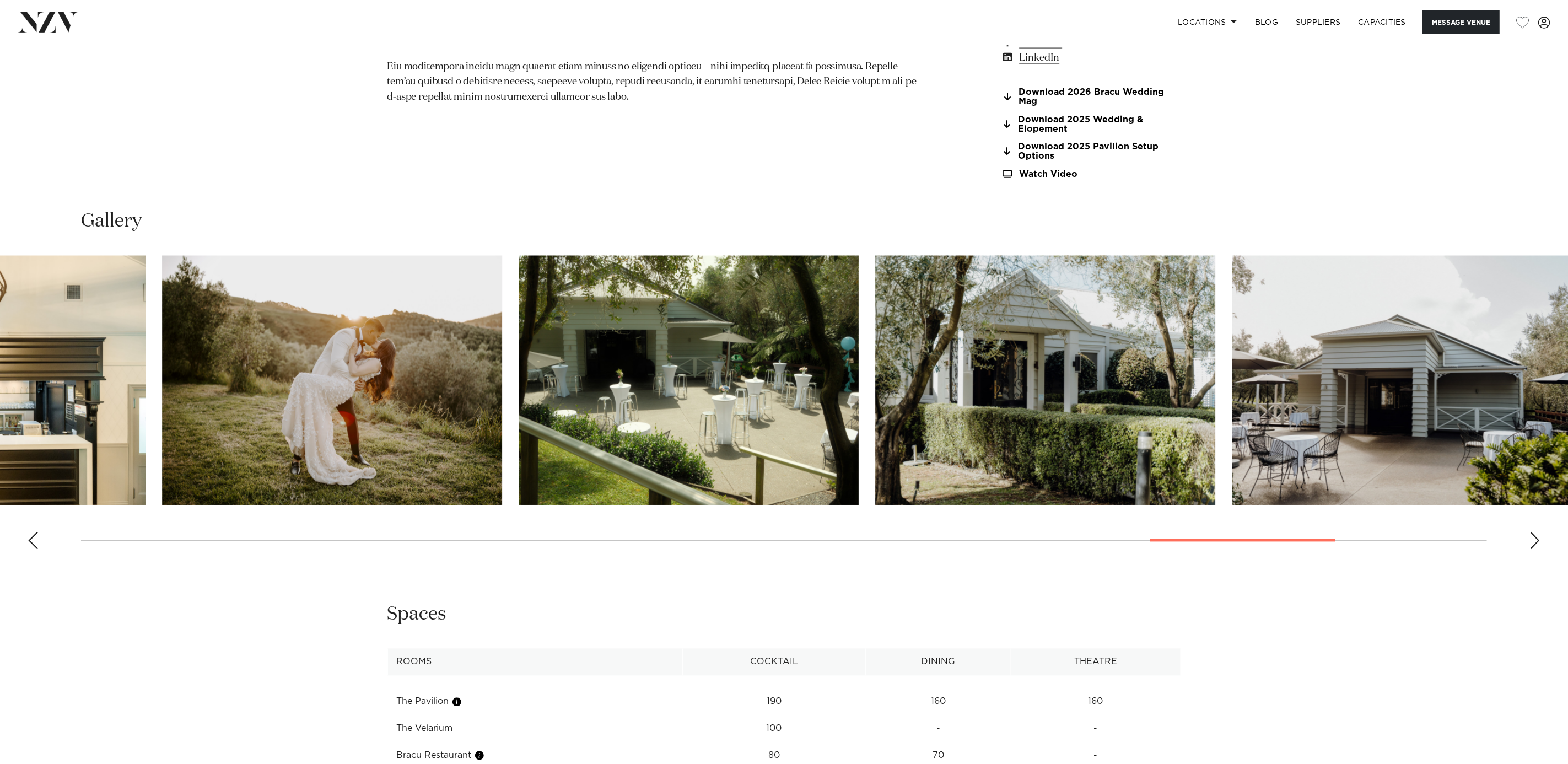
click at [1429, 323] on swiper-container at bounding box center [784, 407] width 1568 height 303
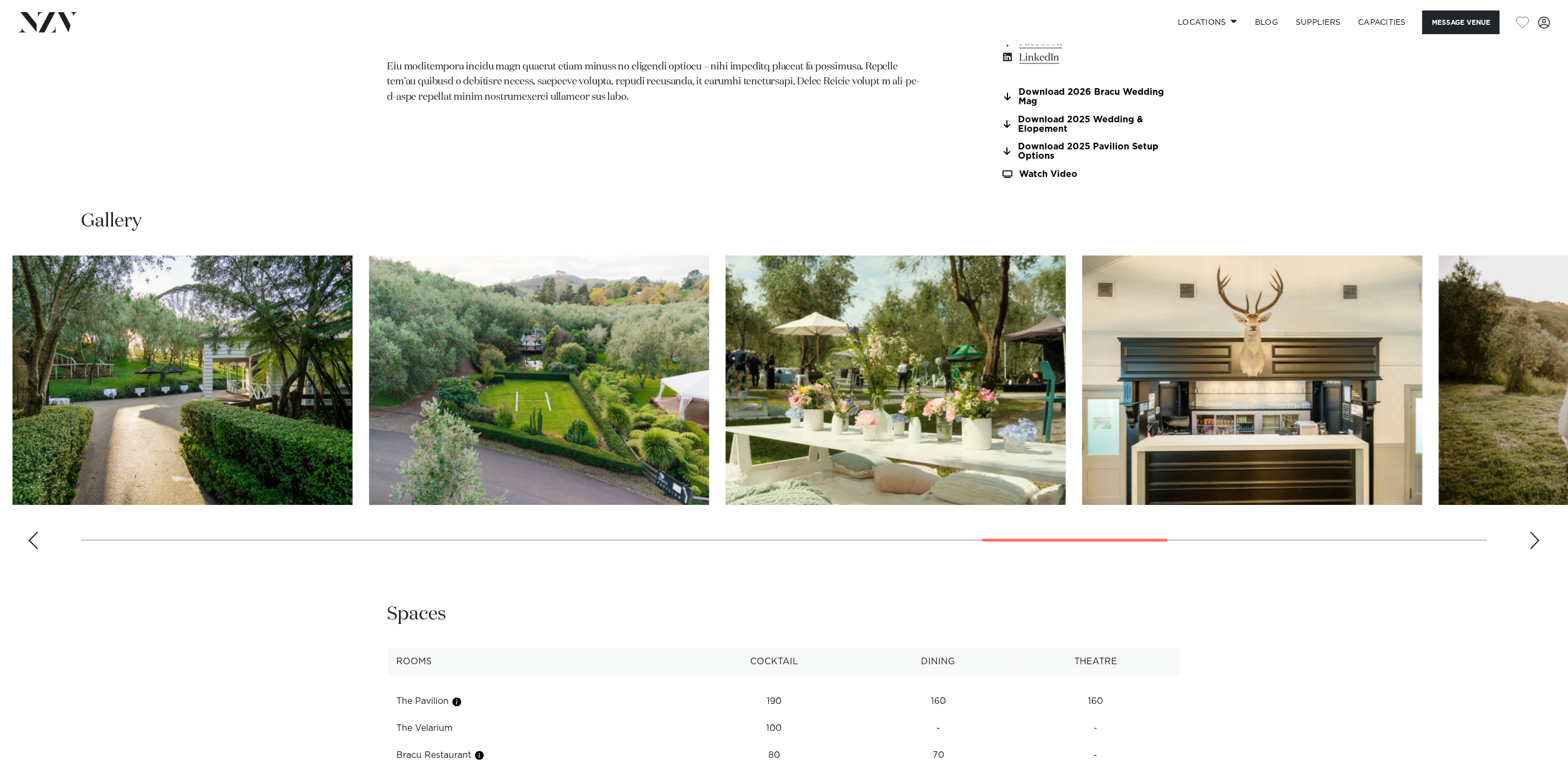
click at [1175, 311] on img "23 / 30" at bounding box center [1252, 381] width 340 height 250
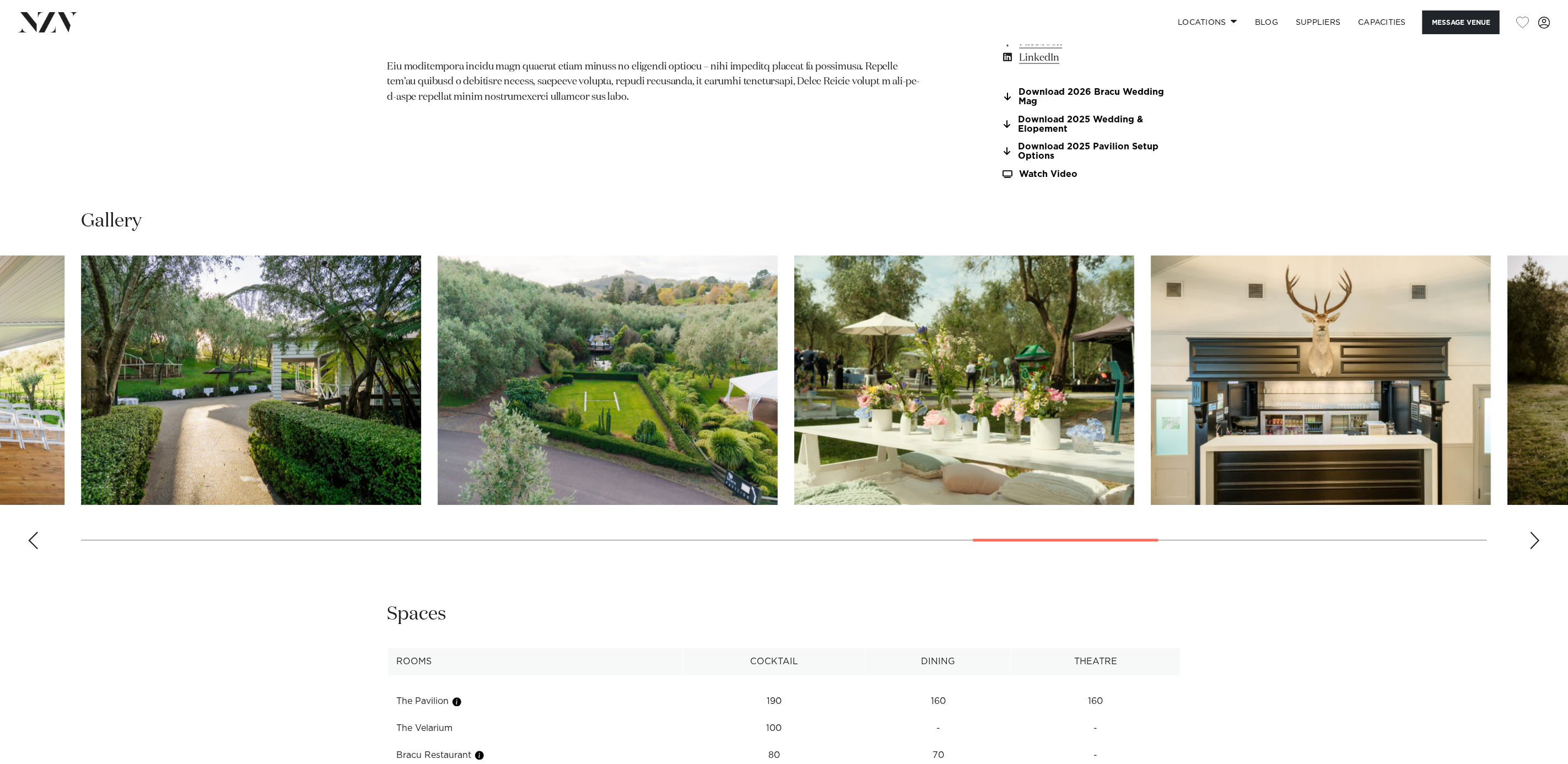
click at [936, 388] on img "22 / 30" at bounding box center [964, 381] width 340 height 250
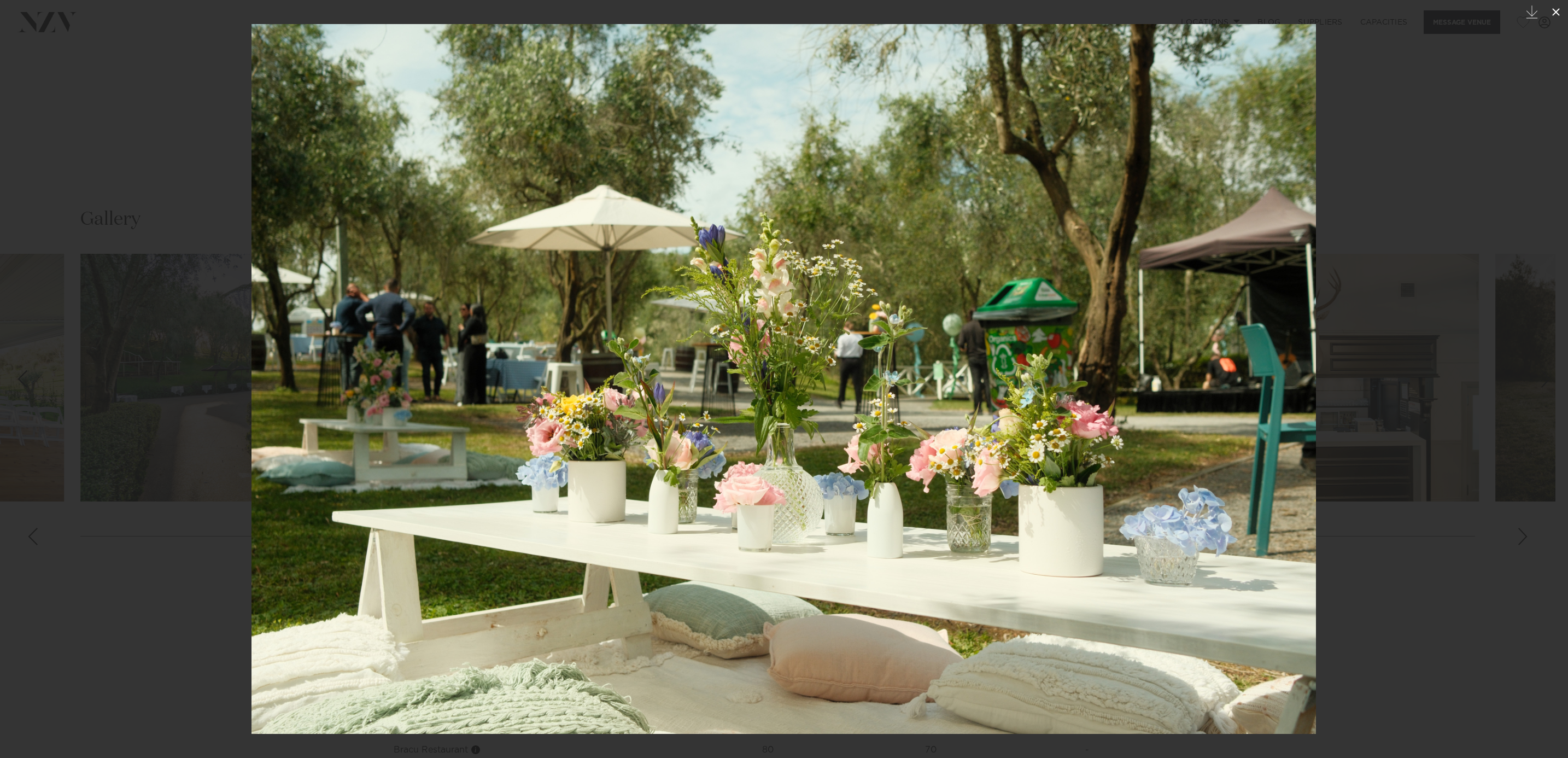
click at [1551, 10] on icon at bounding box center [1556, 12] width 13 height 13
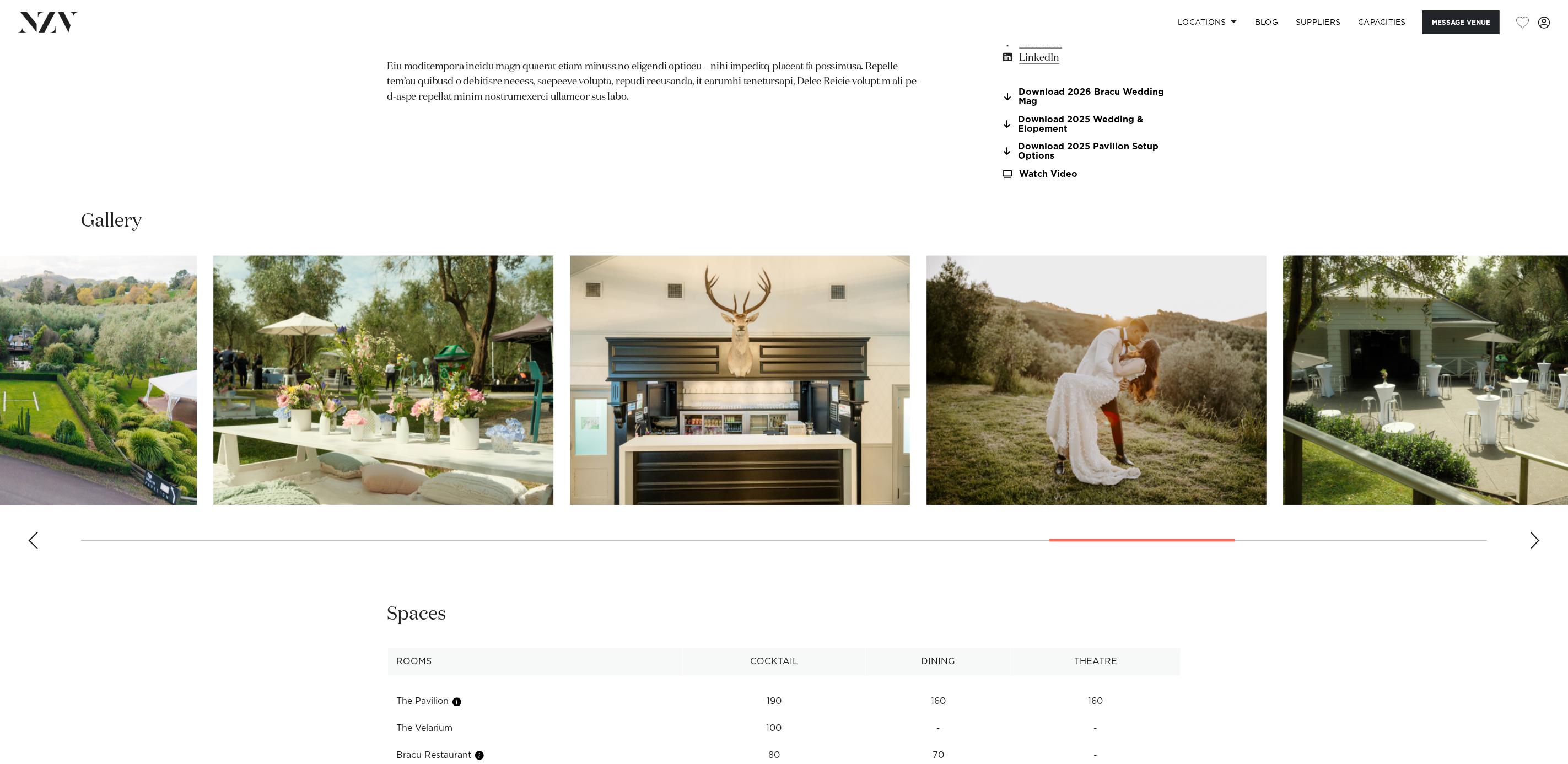
click at [910, 429] on img "23 / 30" at bounding box center [739, 381] width 340 height 250
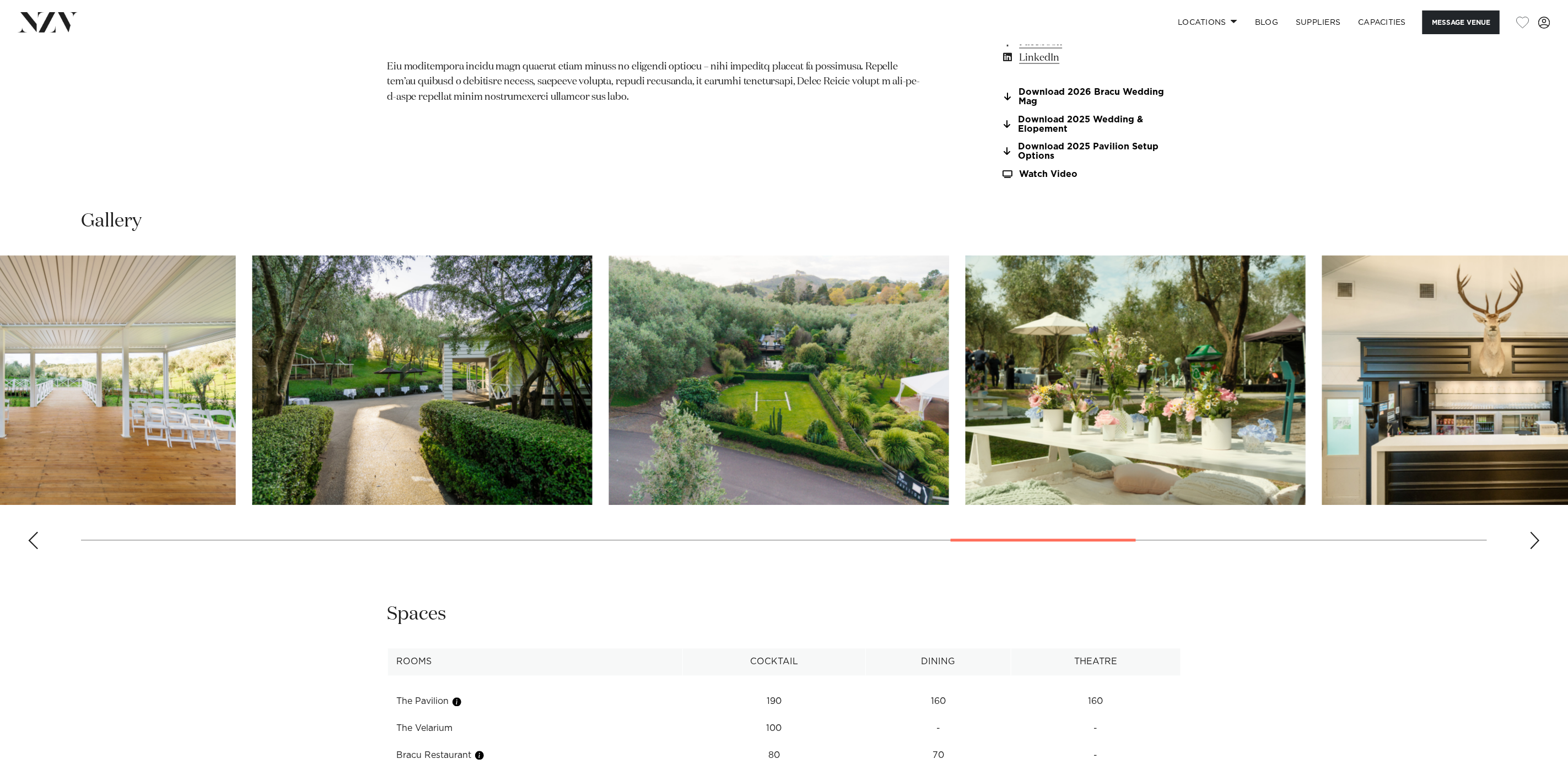
click at [949, 449] on img "21 / 30" at bounding box center [779, 381] width 340 height 250
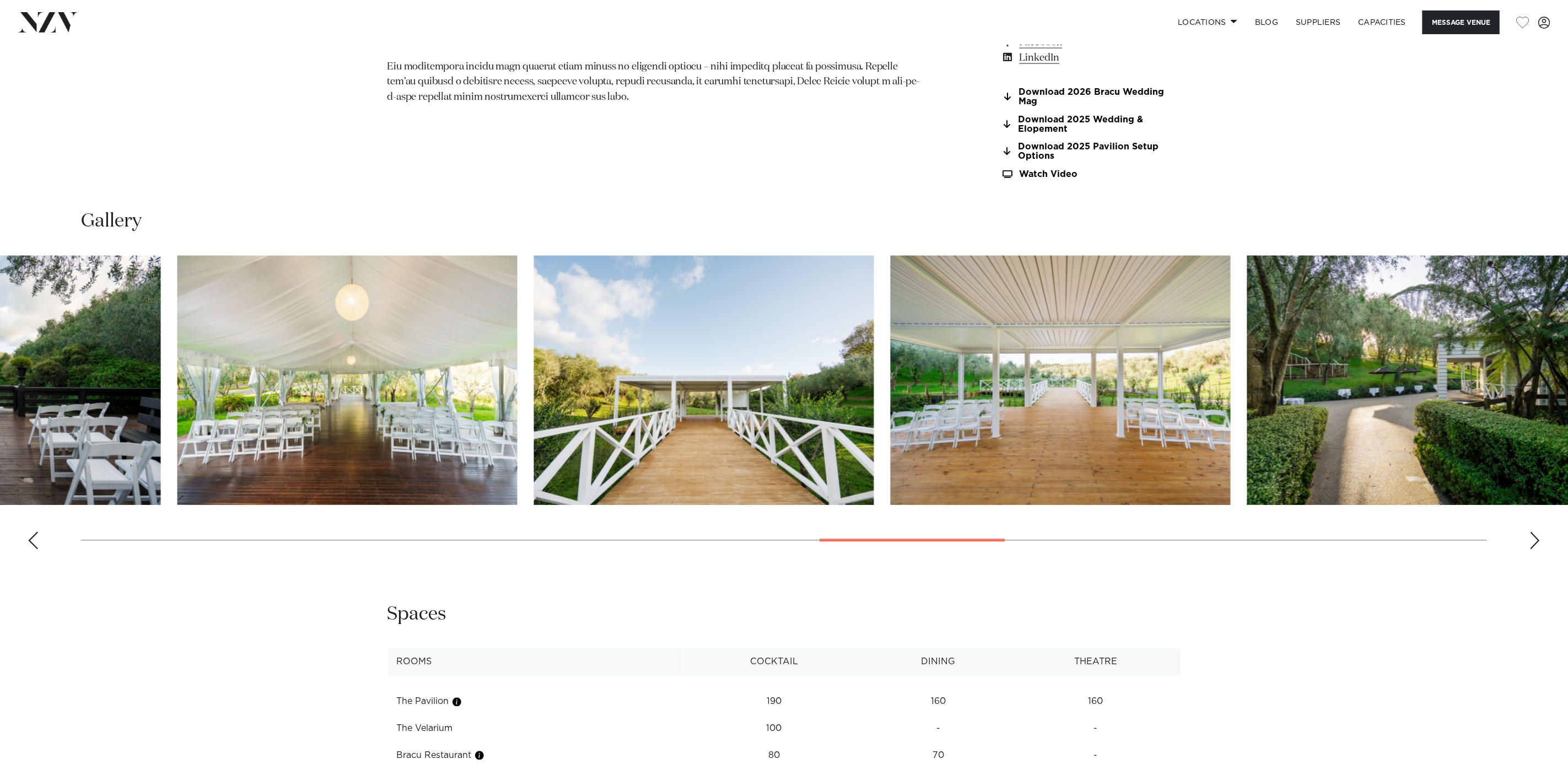
click at [963, 401] on img "19 / 30" at bounding box center [1061, 381] width 340 height 250
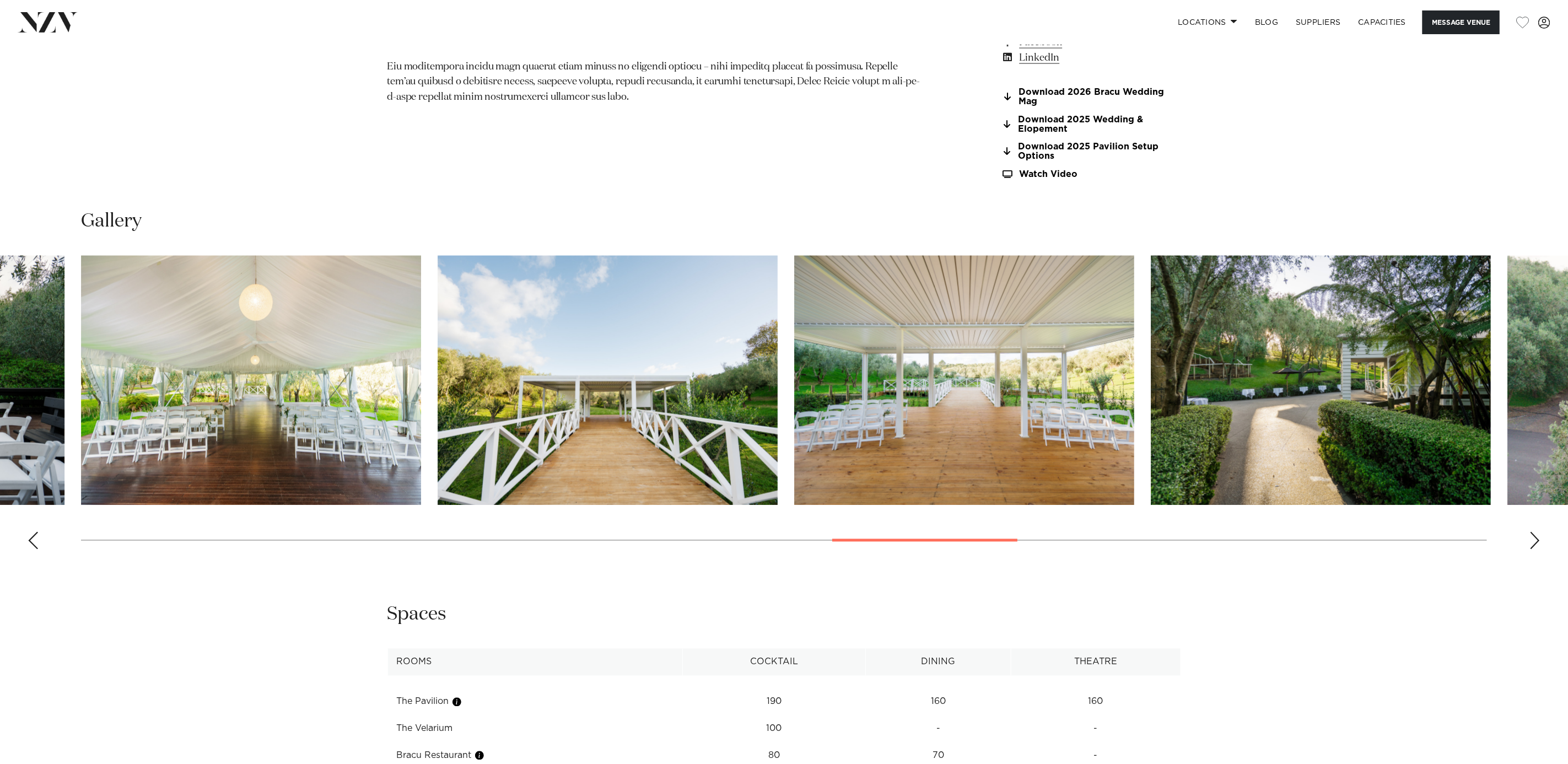
click at [324, 435] on img "17 / 30" at bounding box center [251, 381] width 340 height 250
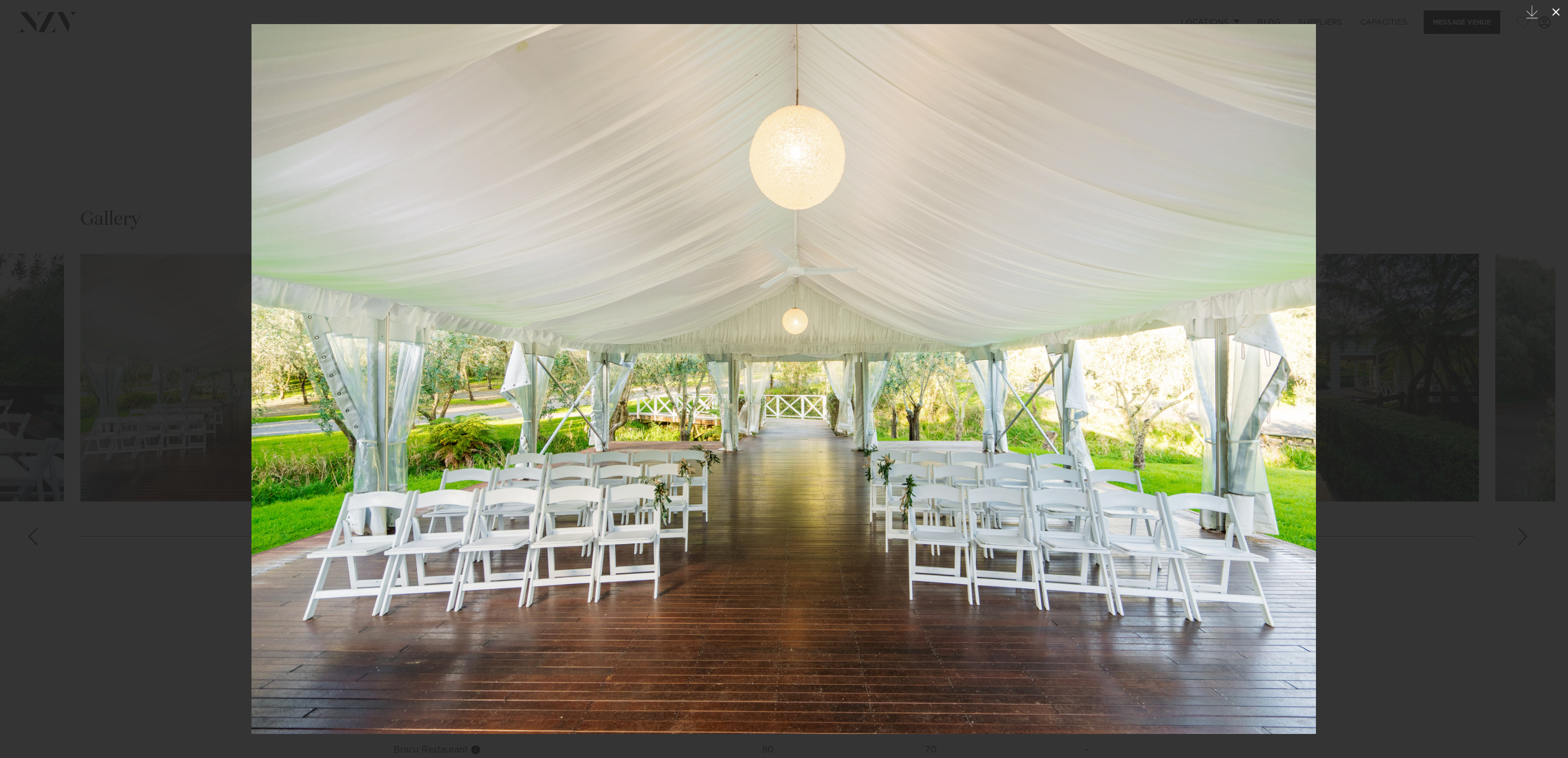
click at [1552, 7] on icon at bounding box center [1556, 12] width 13 height 13
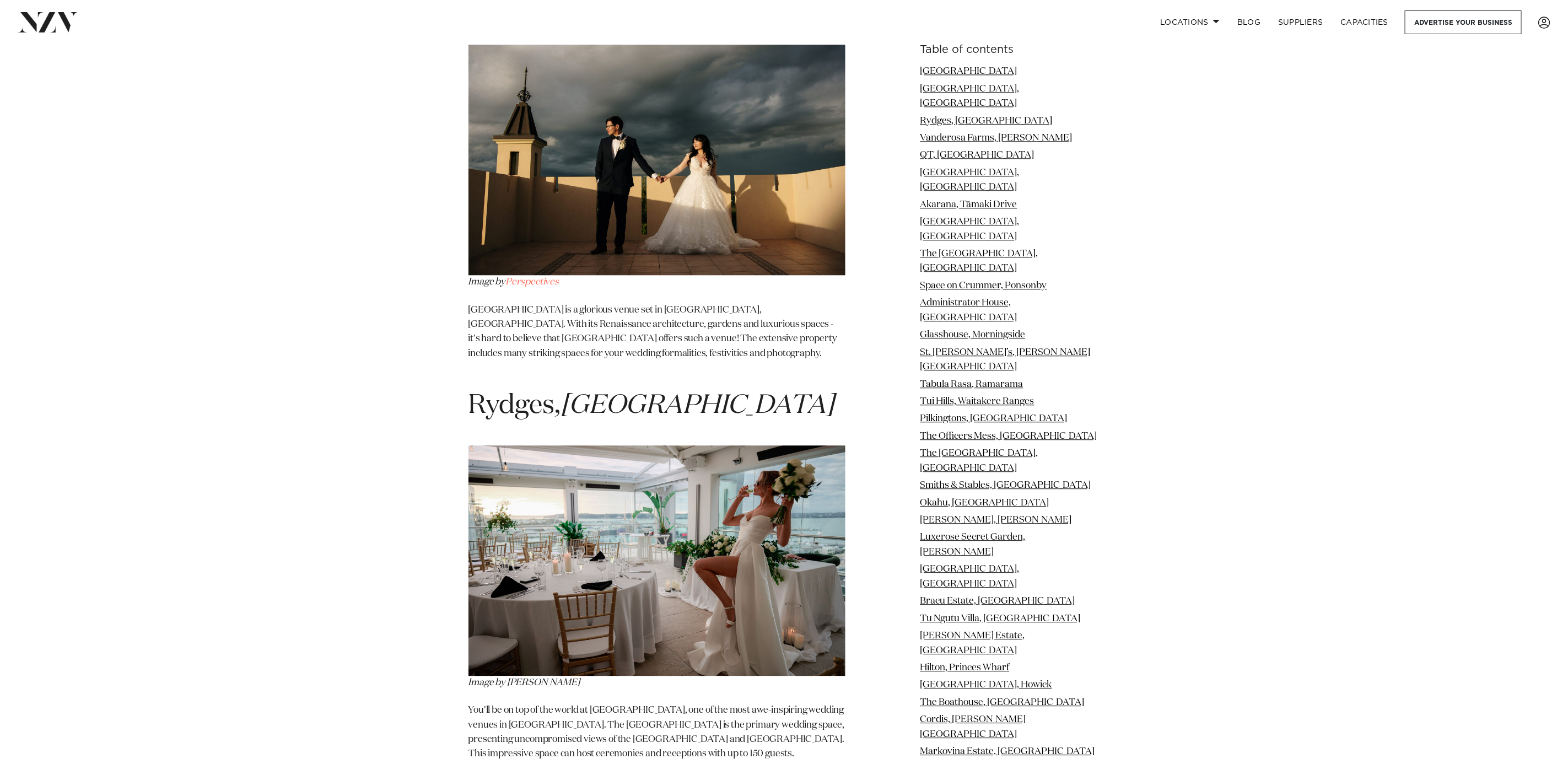
scroll to position [2138, 0]
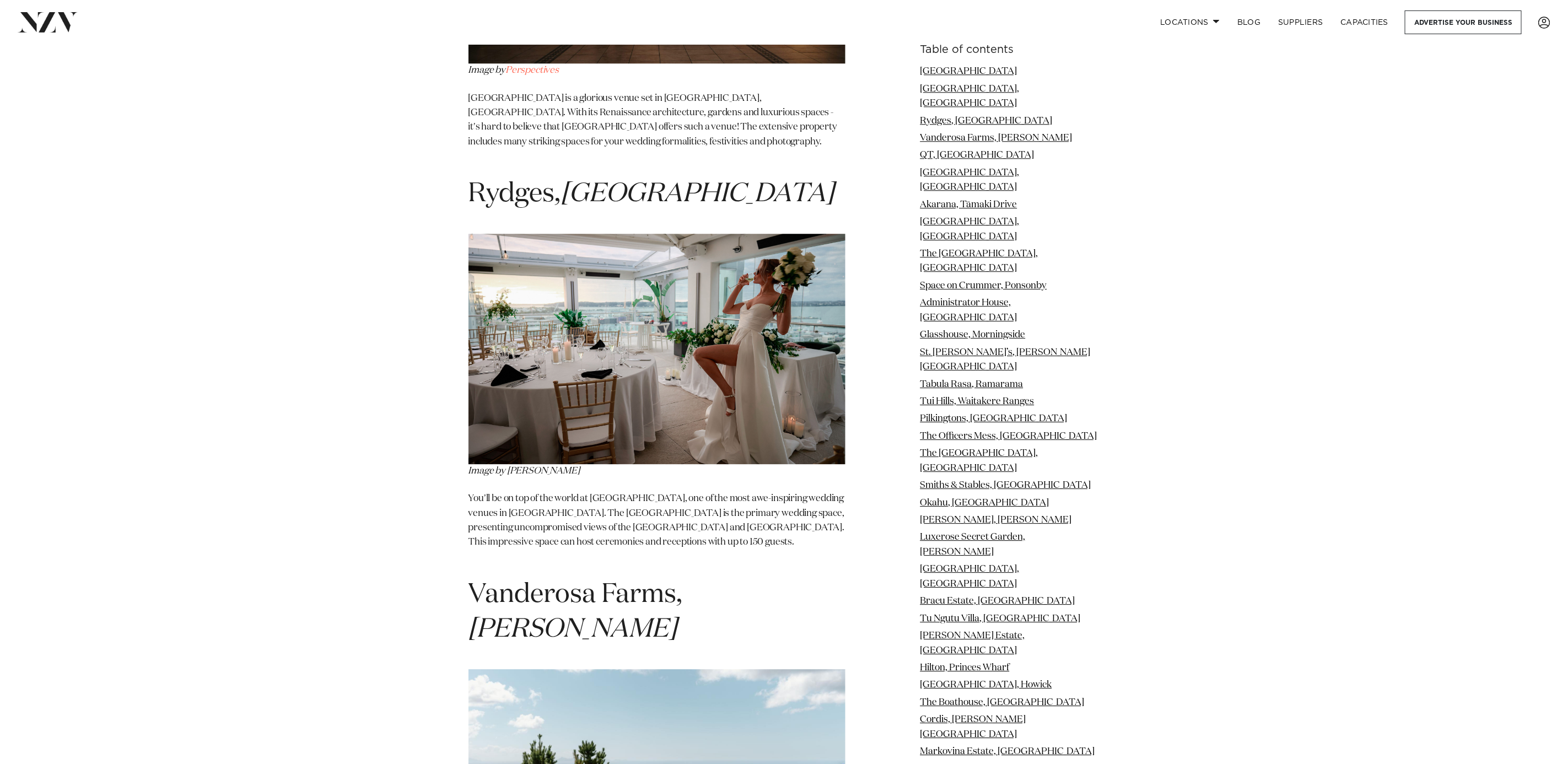
click at [641, 287] on img at bounding box center [657, 348] width 377 height 231
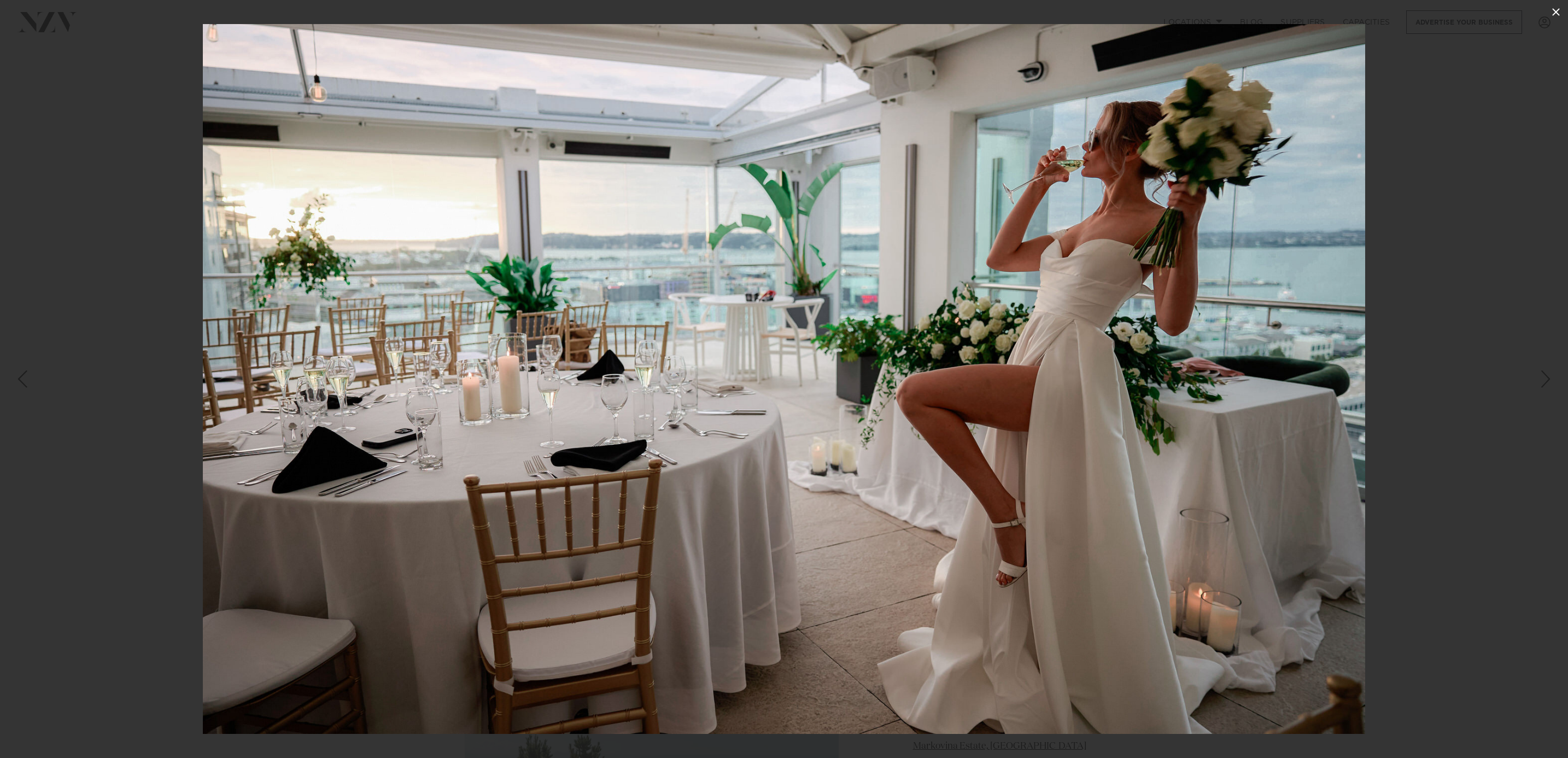
click at [1552, 17] on icon at bounding box center [1556, 12] width 13 height 13
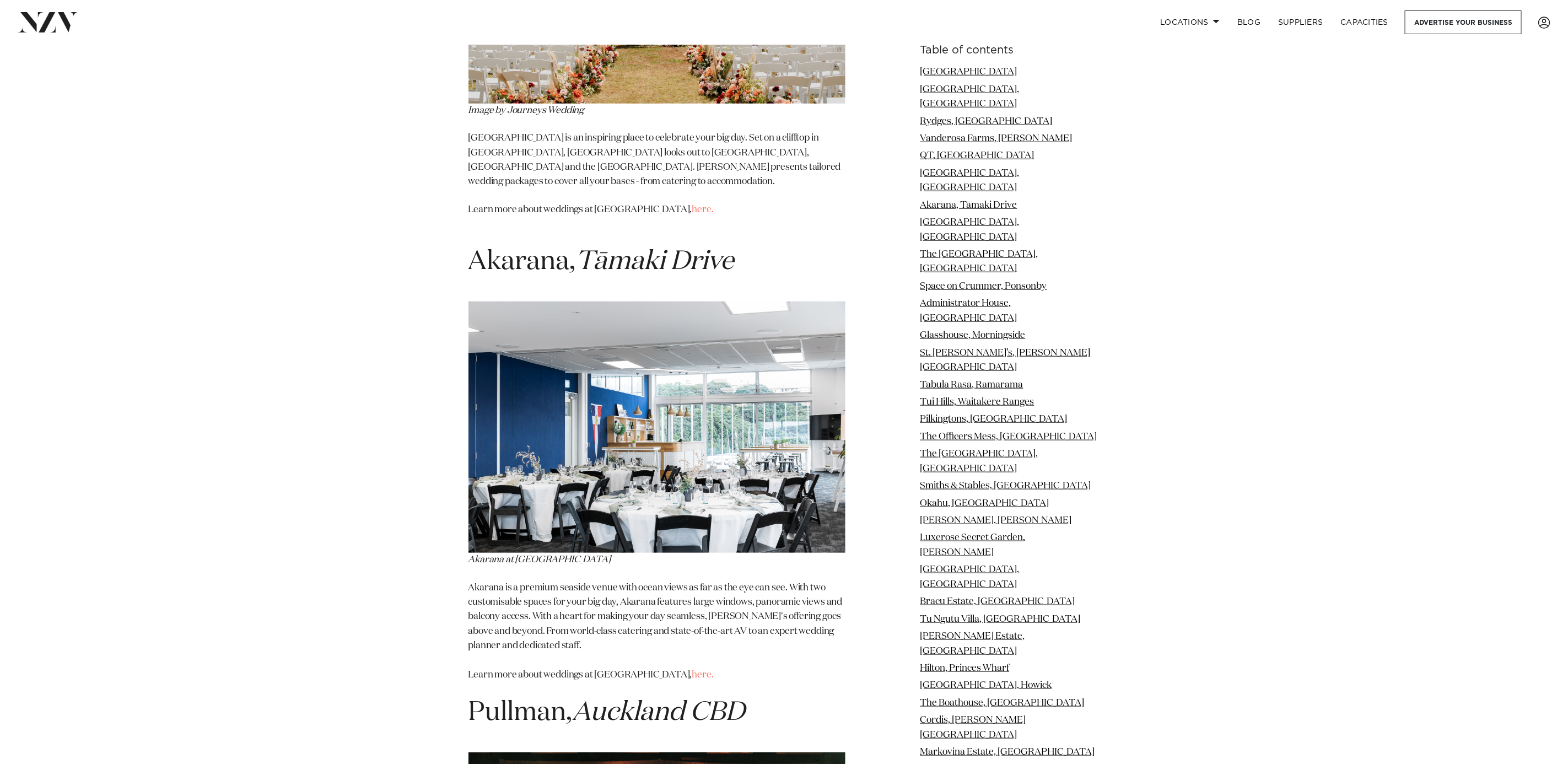
scroll to position [3792, 0]
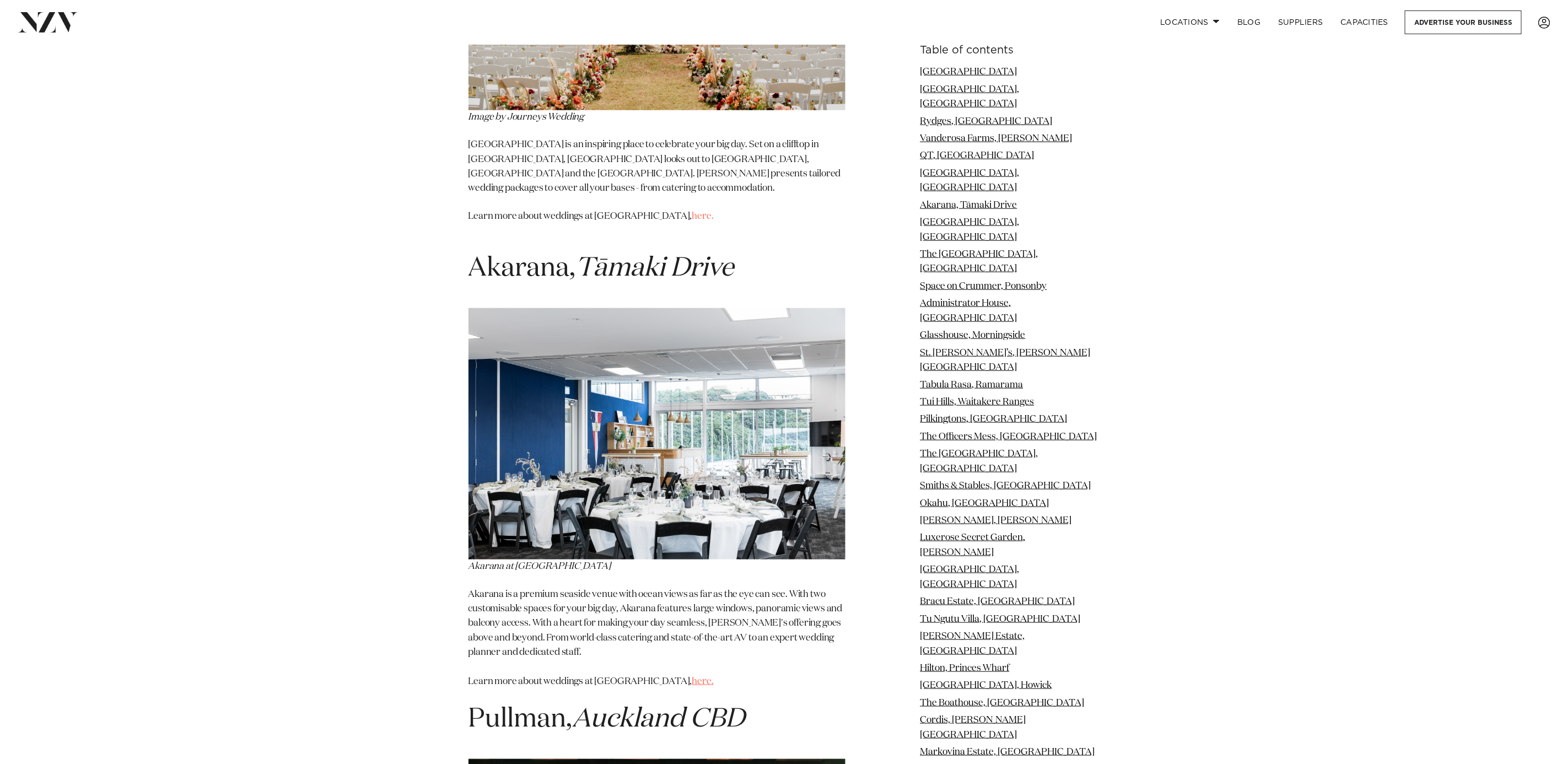
click at [693, 677] on link "here." at bounding box center [703, 681] width 22 height 9
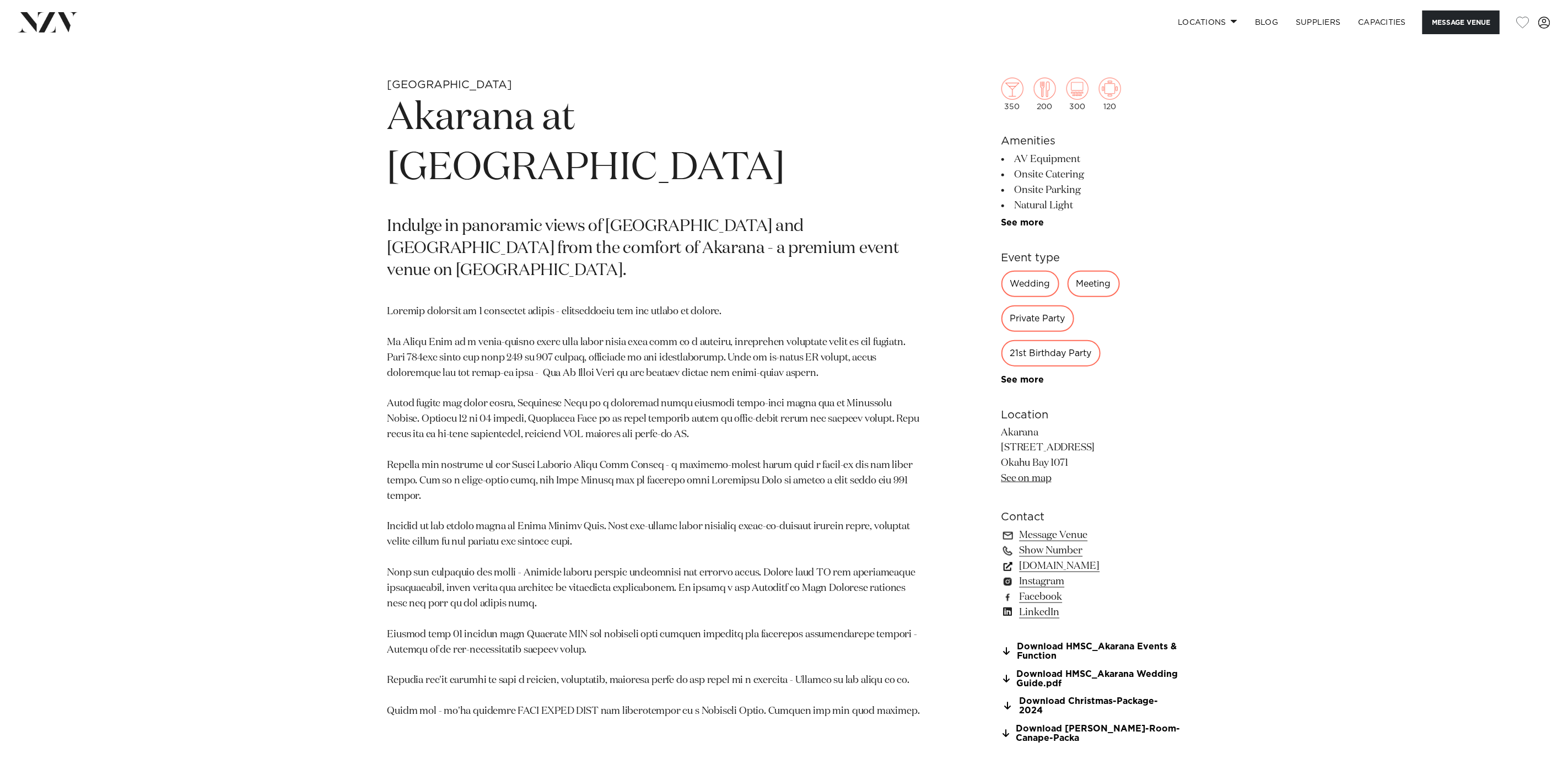
scroll to position [827, 0]
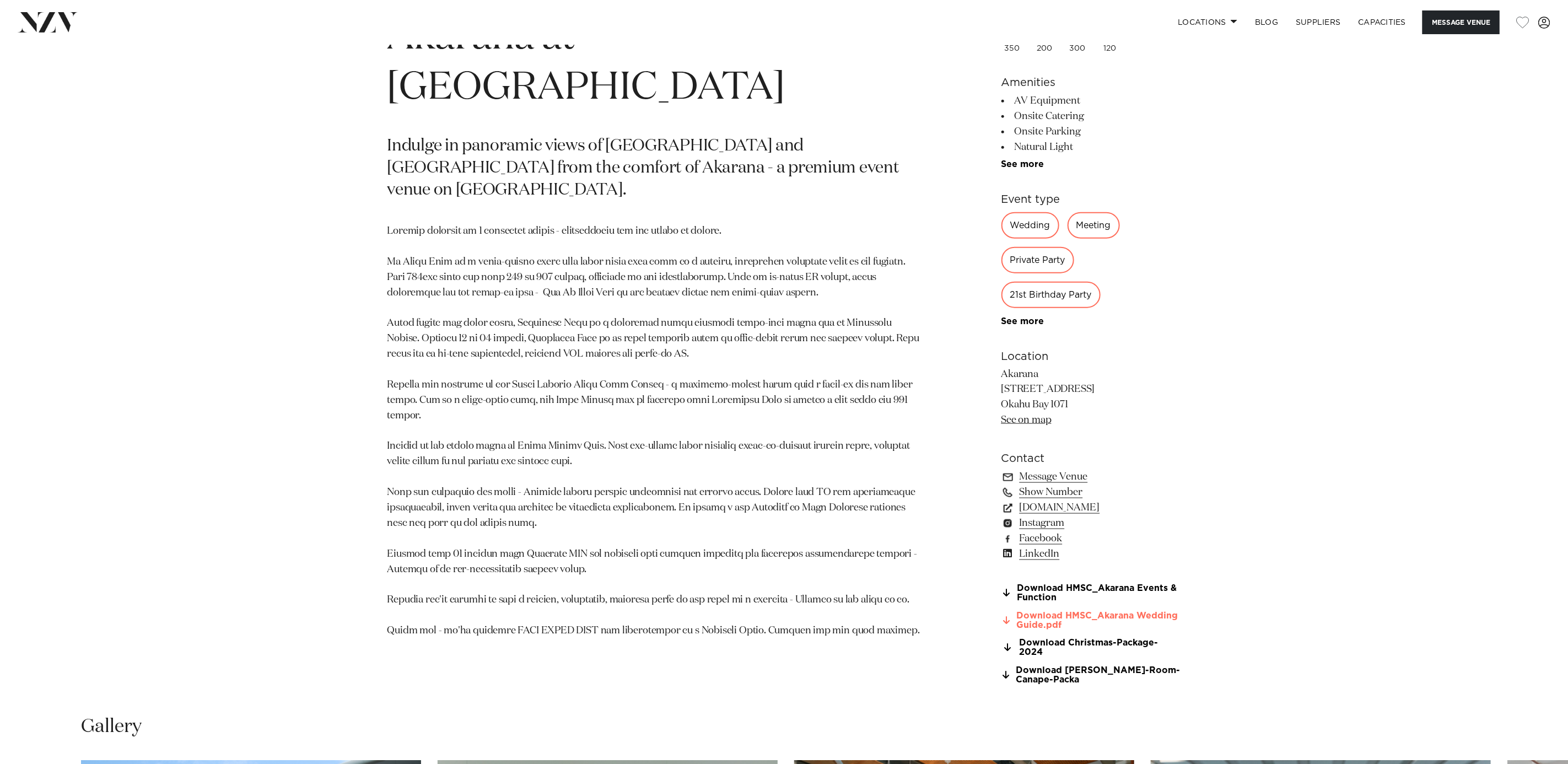
click at [1040, 617] on link "Download HMSC_Akarana Wedding Guide.pdf" at bounding box center [1091, 620] width 179 height 19
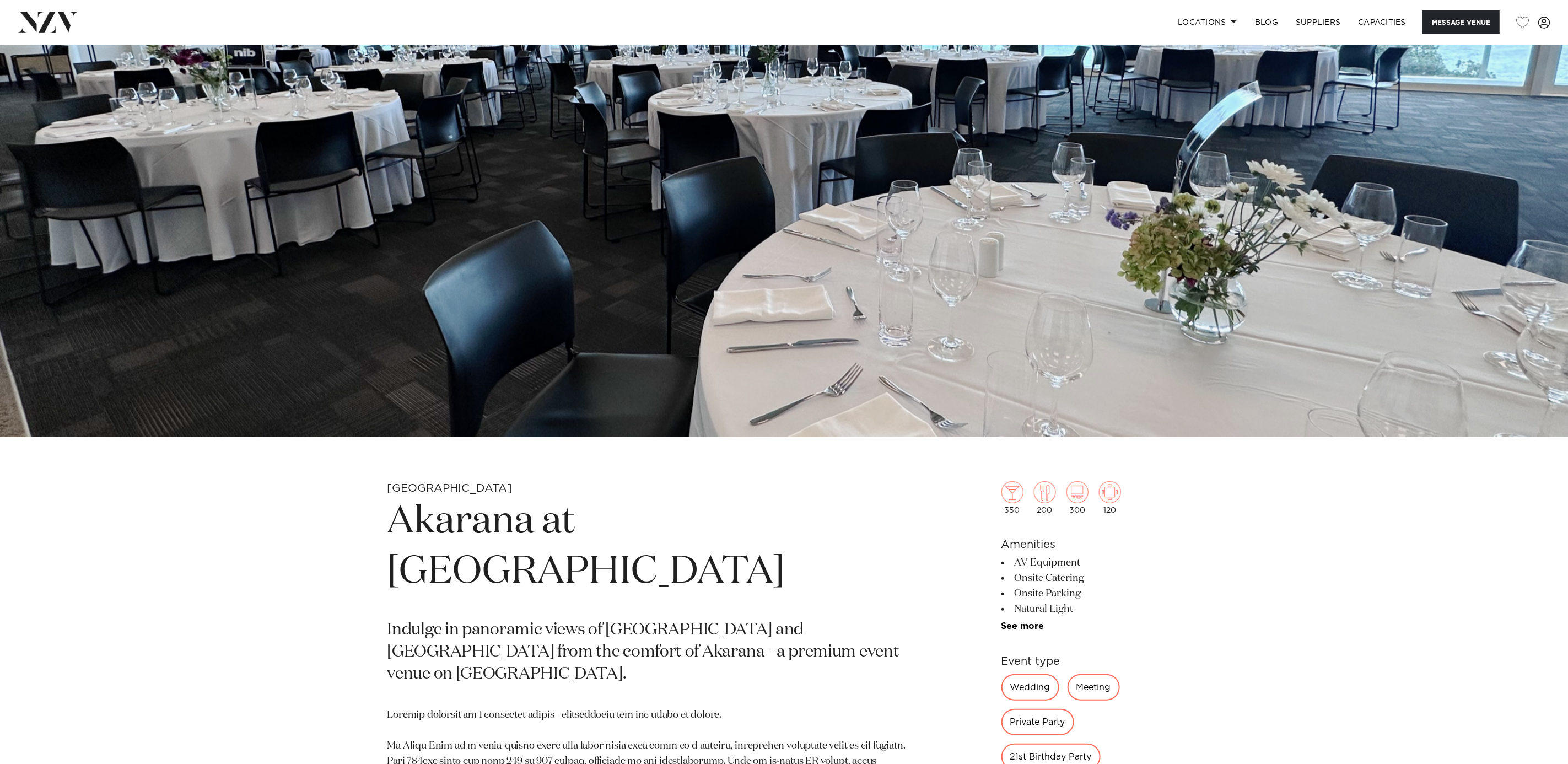
scroll to position [165, 0]
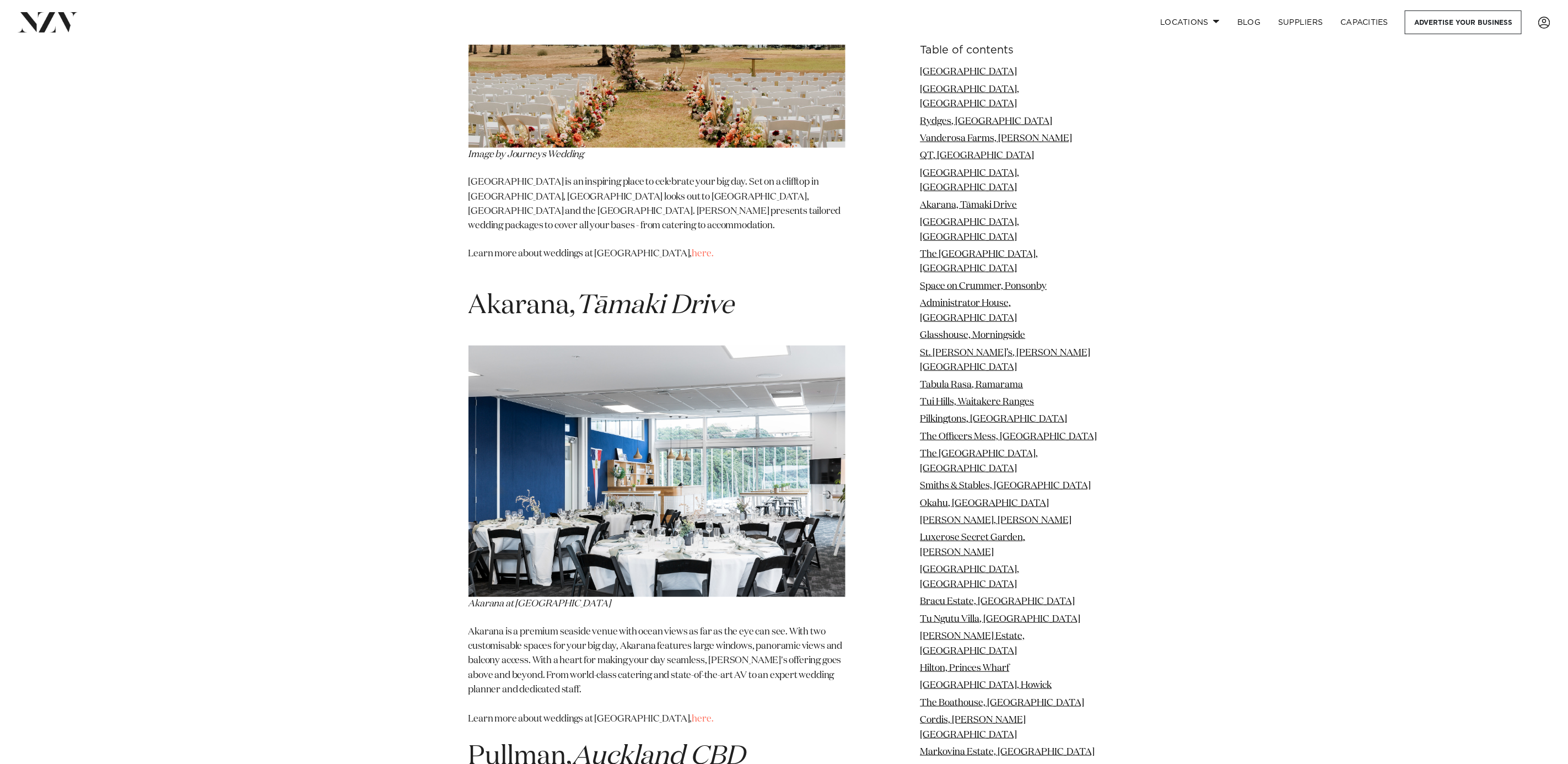
scroll to position [3792, 0]
